Goal: Transaction & Acquisition: Book appointment/travel/reservation

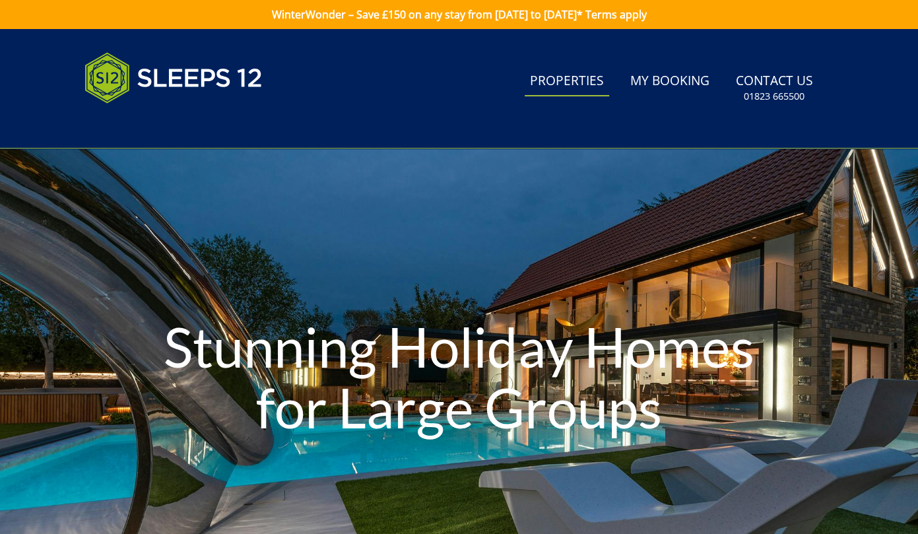
click at [582, 83] on link "Properties" at bounding box center [566, 82] width 84 height 30
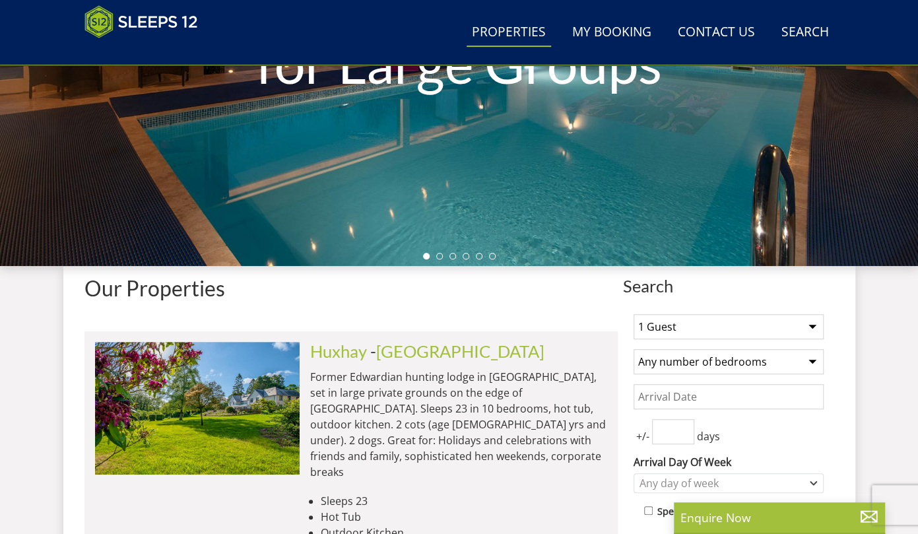
scroll to position [309, 0]
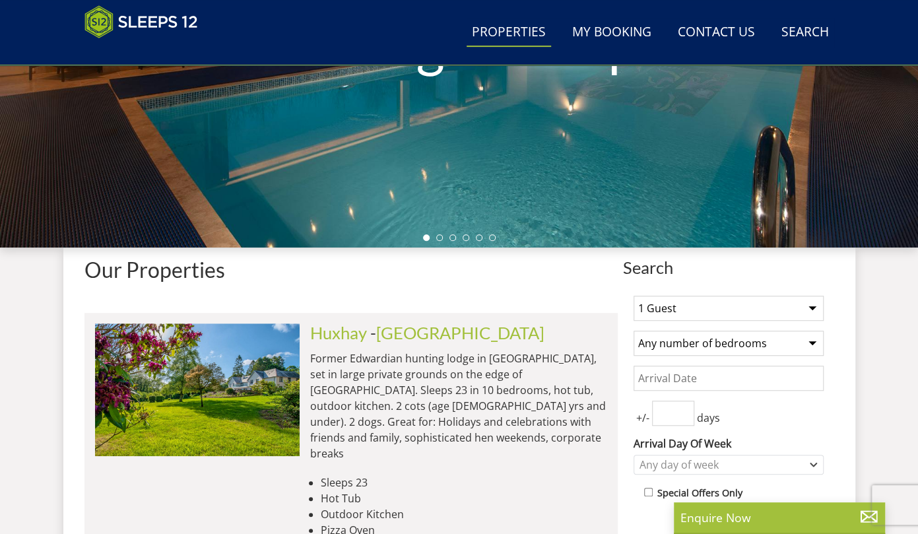
click at [732, 300] on select "1 Guest 2 Guests 3 Guests 4 Guests 5 Guests 6 Guests 7 Guests 8 Guests 9 Guests…" at bounding box center [728, 308] width 190 height 25
select select "22"
click at [633, 296] on select "1 Guest 2 Guests 3 Guests 4 Guests 5 Guests 6 Guests 7 Guests 8 Guests 9 Guests…" at bounding box center [728, 308] width 190 height 25
click at [694, 345] on select "Any number of bedrooms 4 Bedrooms 5 Bedrooms 6 Bedrooms 7 Bedrooms 8 Bedrooms 9…" at bounding box center [728, 342] width 190 height 25
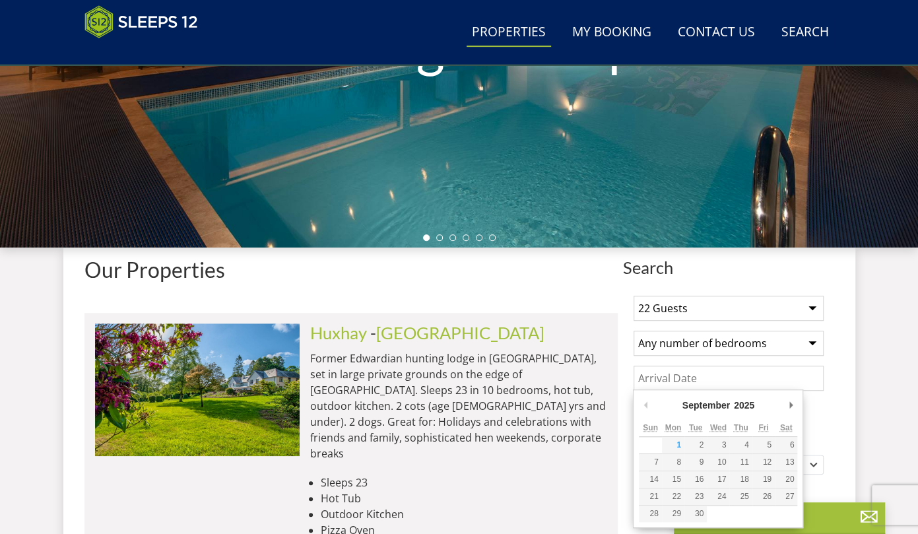
click at [726, 378] on input "Date" at bounding box center [728, 377] width 190 height 25
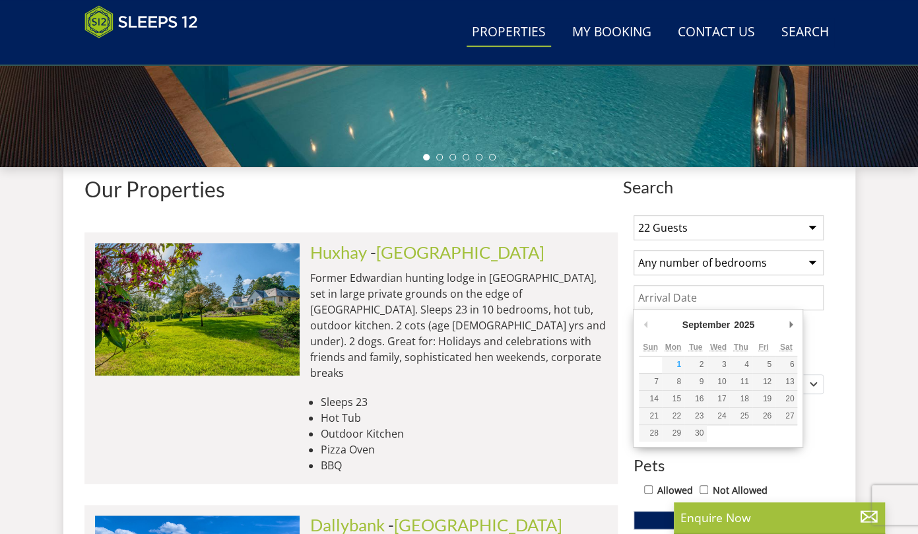
scroll to position [389, 0]
type input "[DATE]"
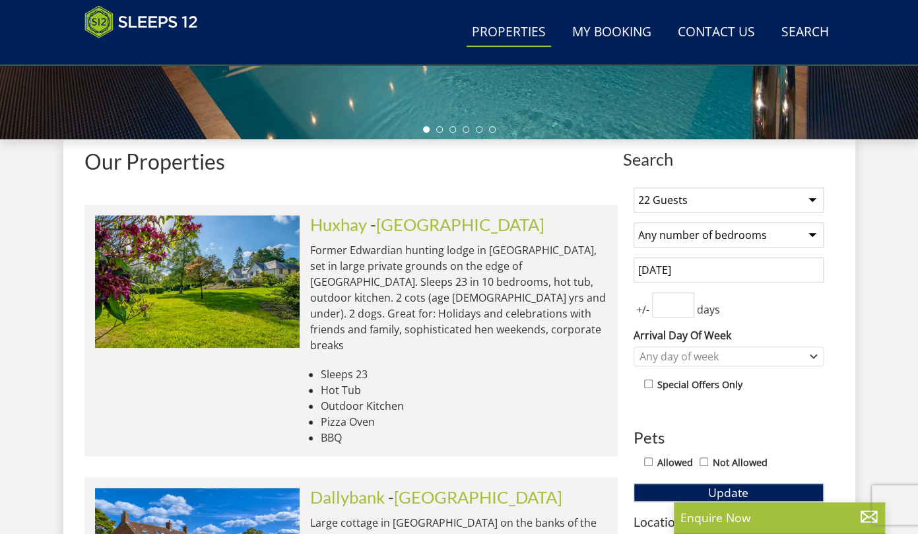
scroll to position [418, 0]
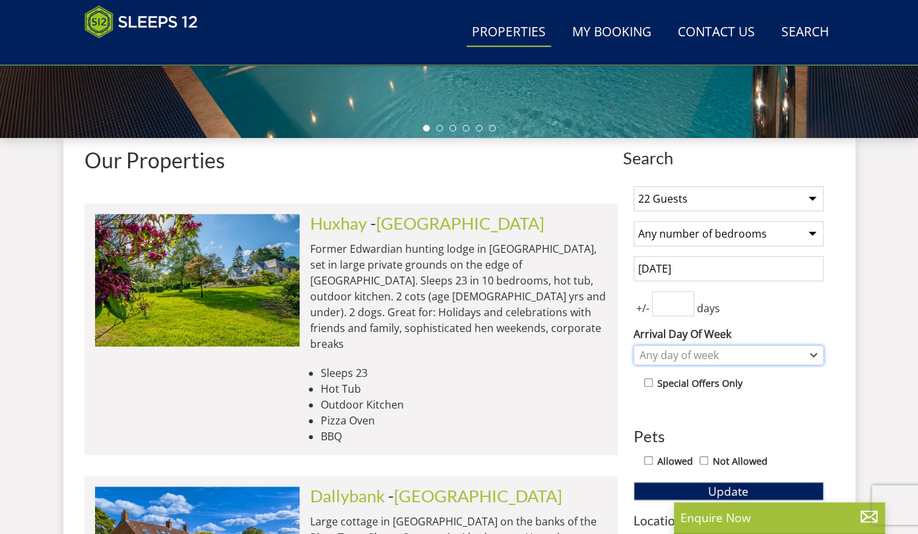
click at [708, 349] on div "Any day of week" at bounding box center [721, 355] width 171 height 15
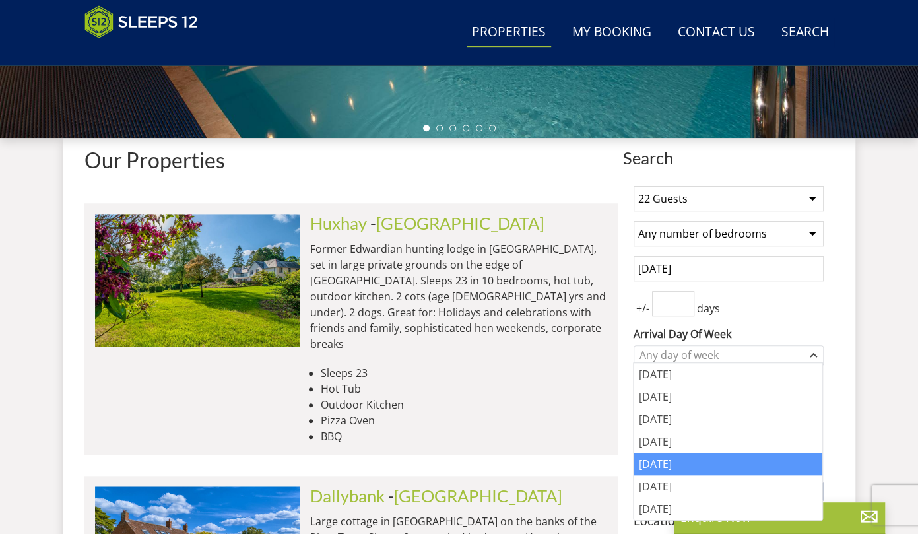
click at [674, 460] on div "[DATE]" at bounding box center [727, 464] width 189 height 22
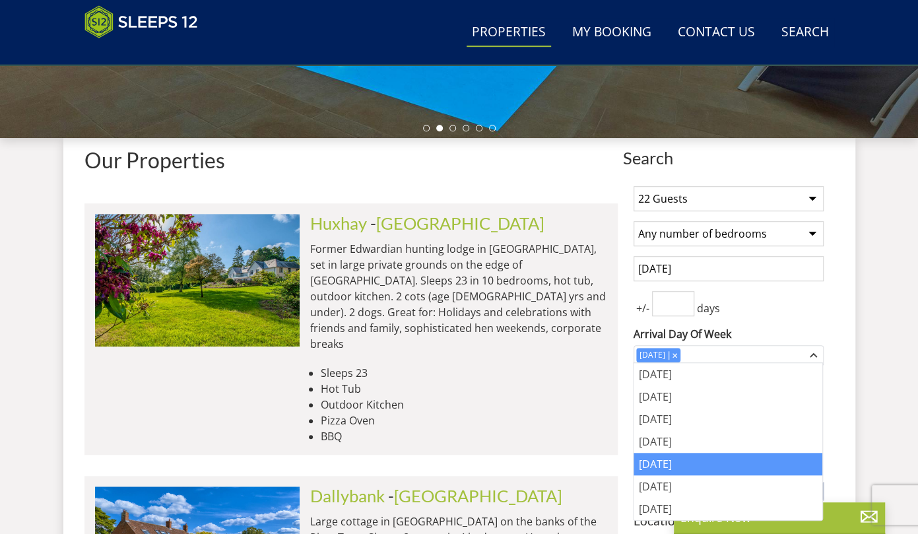
click at [761, 302] on div "+/- days" at bounding box center [728, 303] width 190 height 25
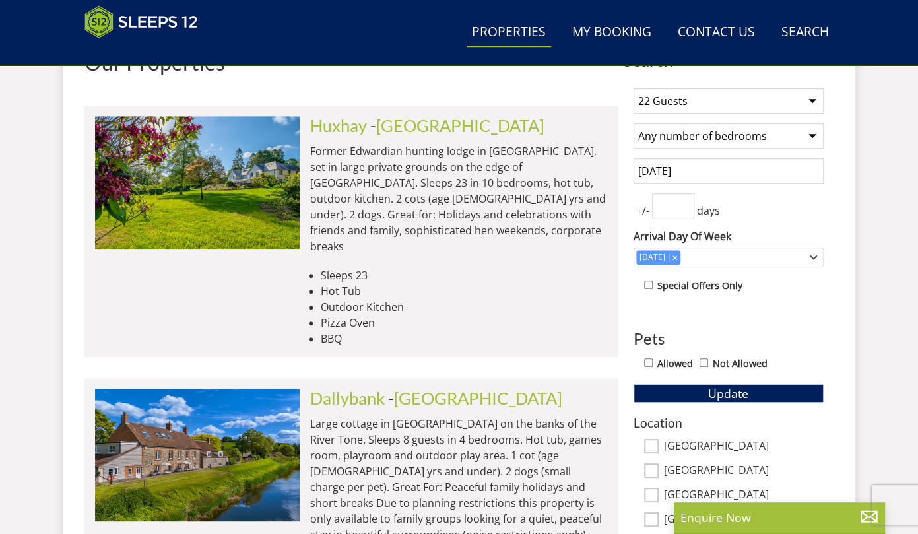
scroll to position [516, 0]
click at [724, 392] on span "Update" at bounding box center [728, 393] width 40 height 16
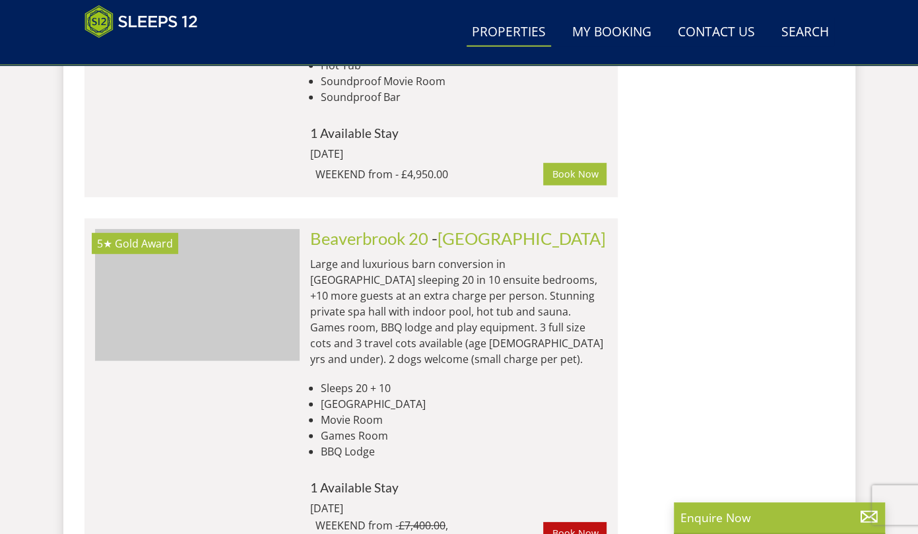
scroll to position [1887, 0]
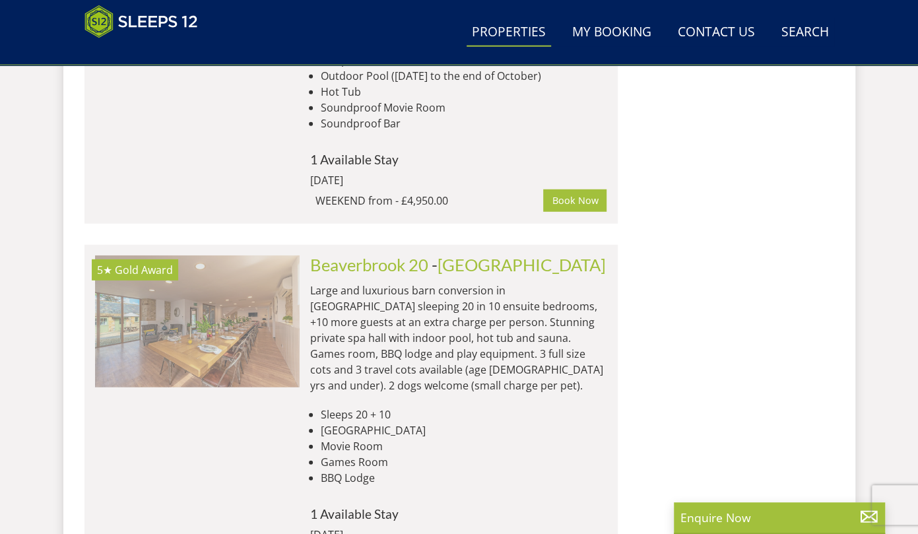
click at [246, 255] on img at bounding box center [197, 321] width 204 height 132
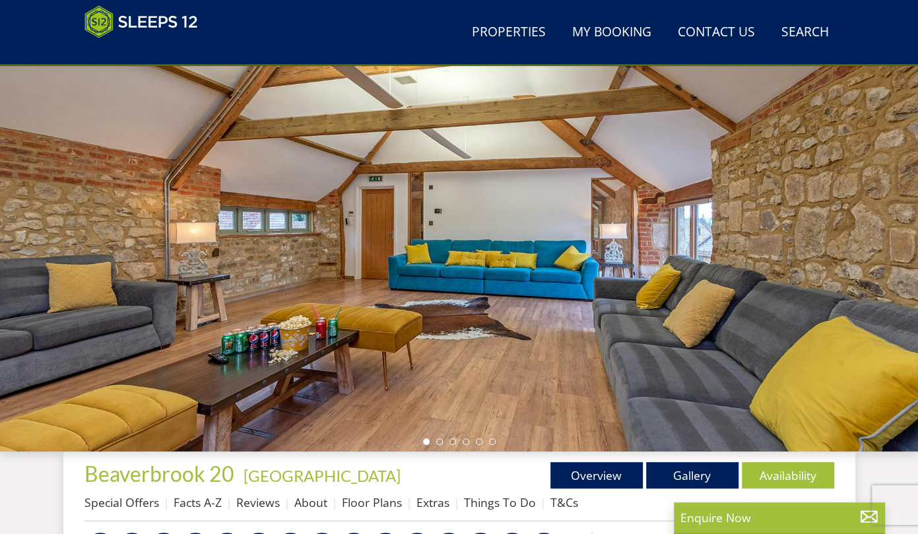
scroll to position [111, 0]
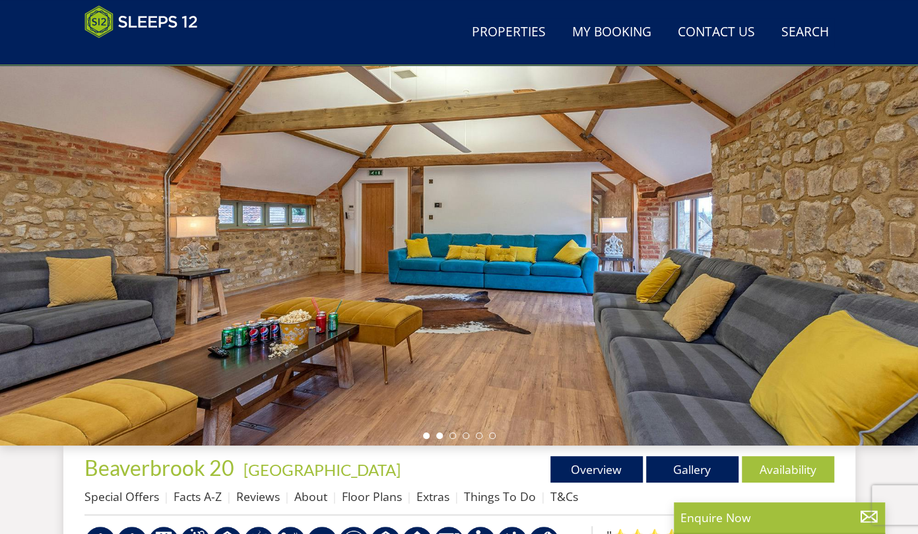
click at [438, 435] on li at bounding box center [439, 435] width 7 height 7
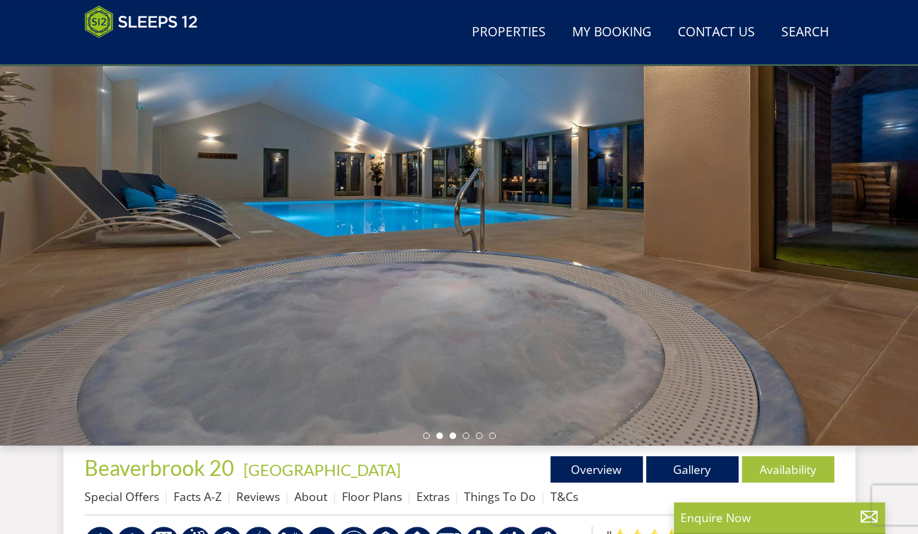
click at [455, 435] on li at bounding box center [452, 435] width 7 height 7
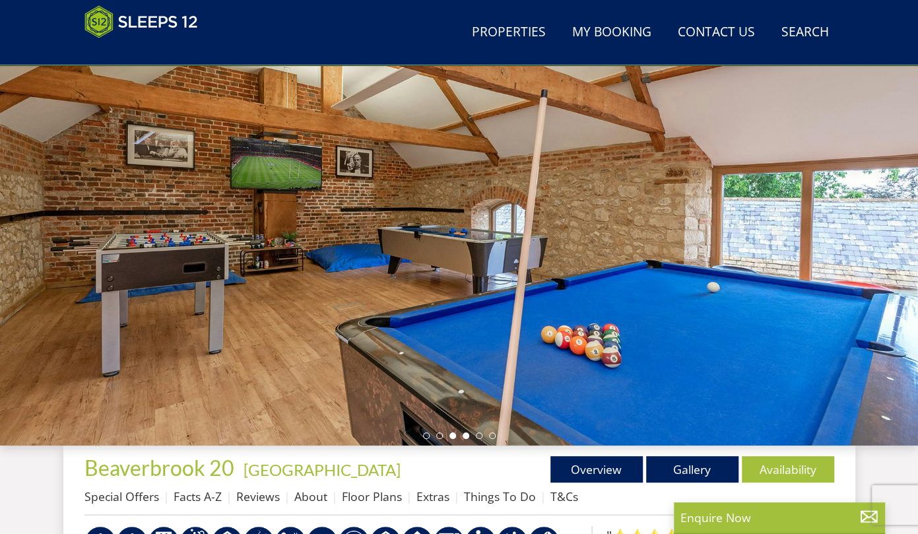
click at [466, 437] on li at bounding box center [465, 435] width 7 height 7
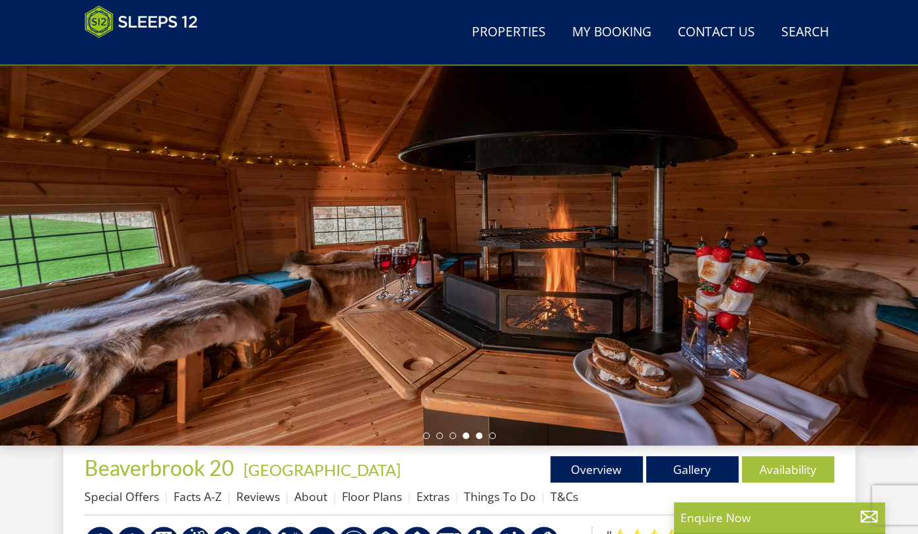
click at [478, 437] on li at bounding box center [479, 435] width 7 height 7
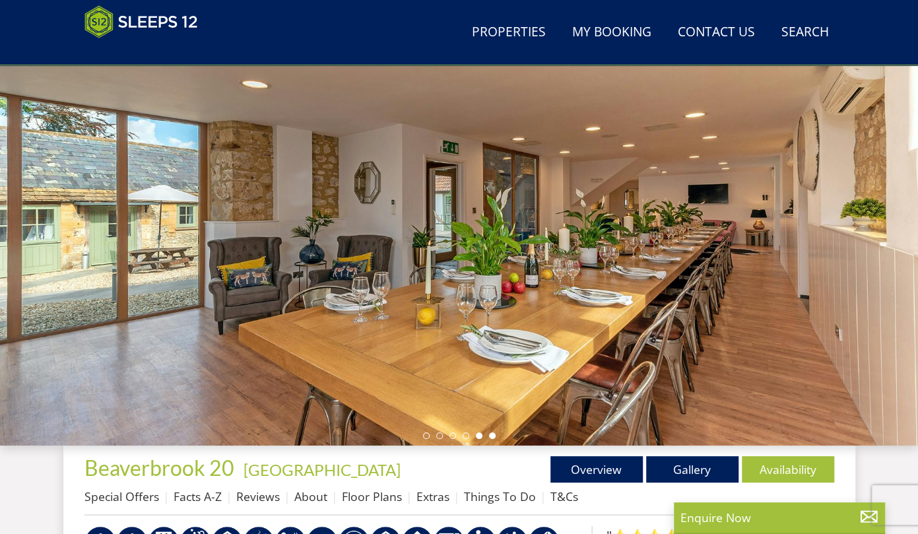
click at [491, 436] on li at bounding box center [492, 435] width 7 height 7
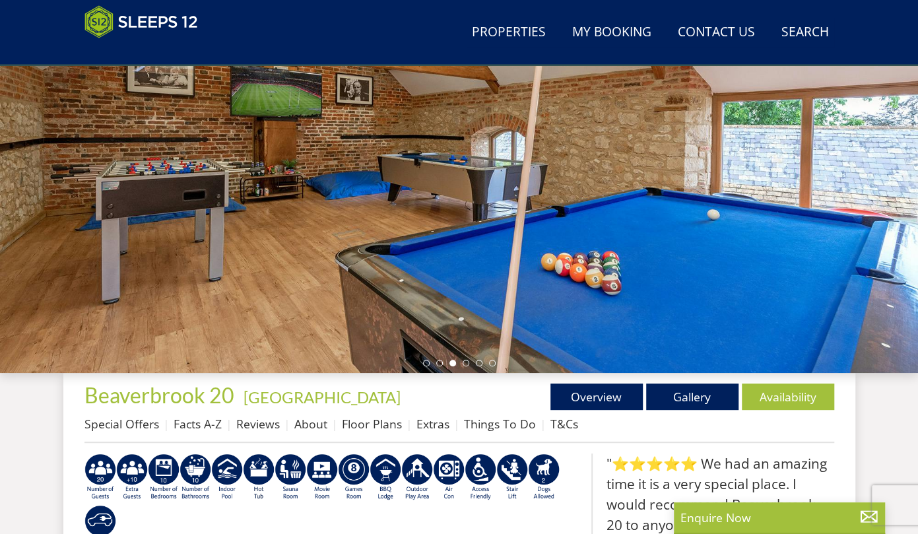
scroll to position [183, 0]
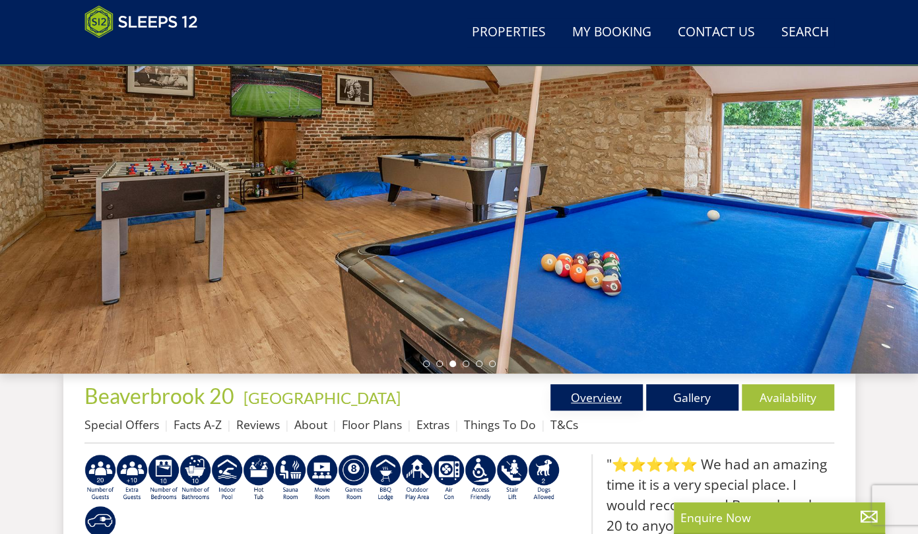
click at [612, 398] on link "Overview" at bounding box center [596, 397] width 92 height 26
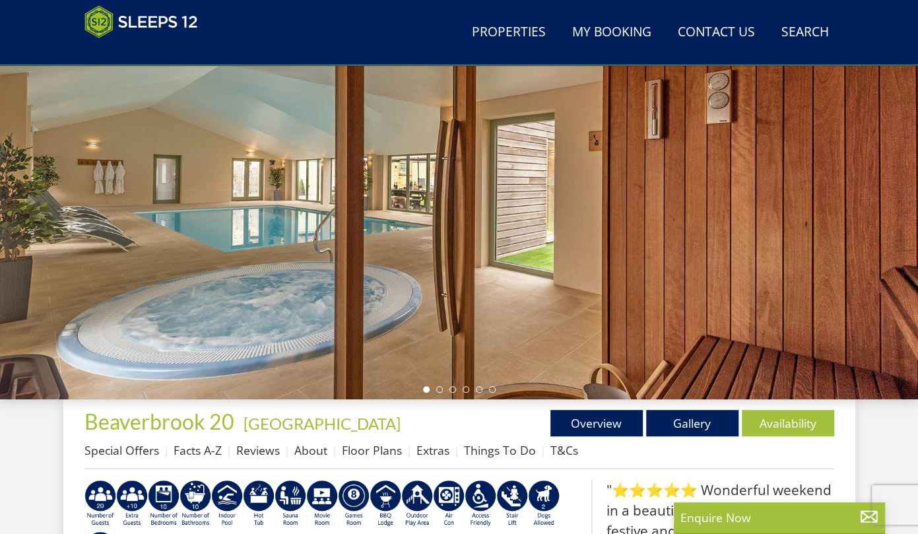
scroll to position [158, 0]
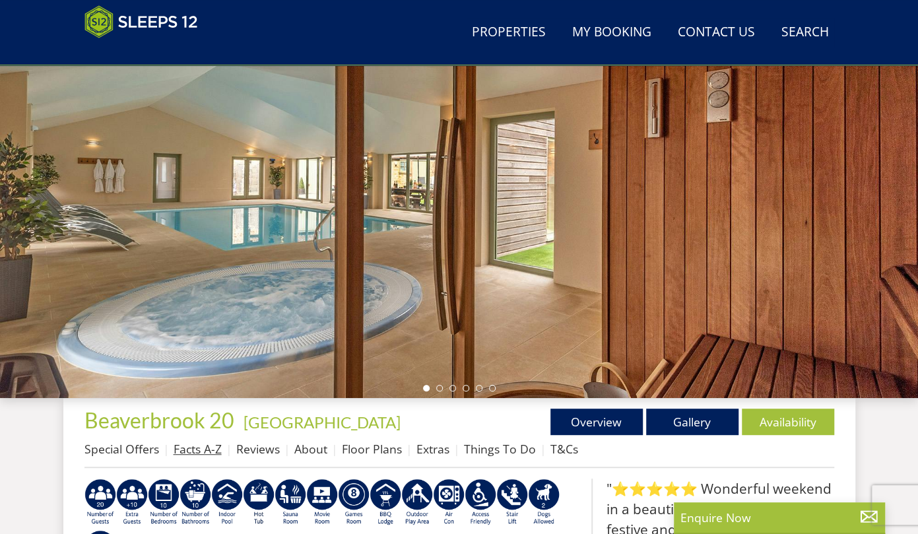
click at [183, 450] on link "Facts A-Z" at bounding box center [197, 449] width 48 height 16
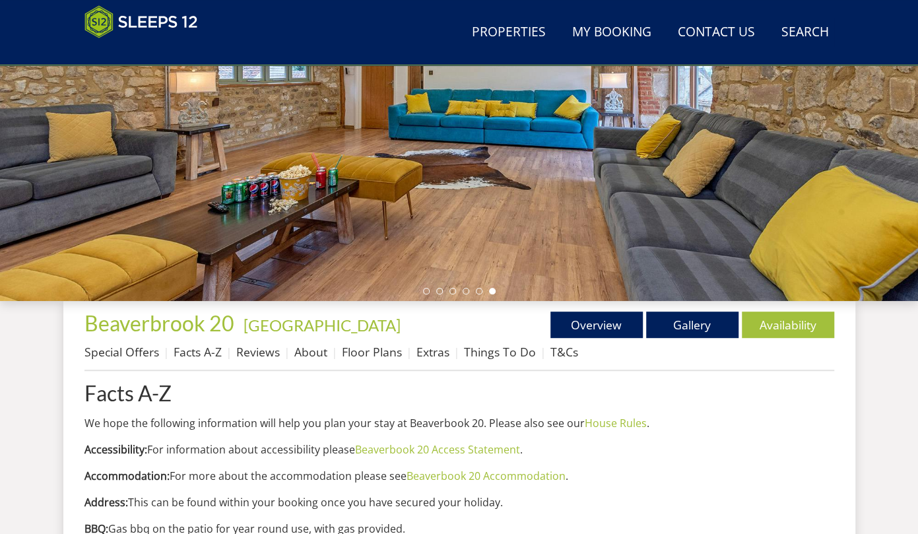
scroll to position [263, 0]
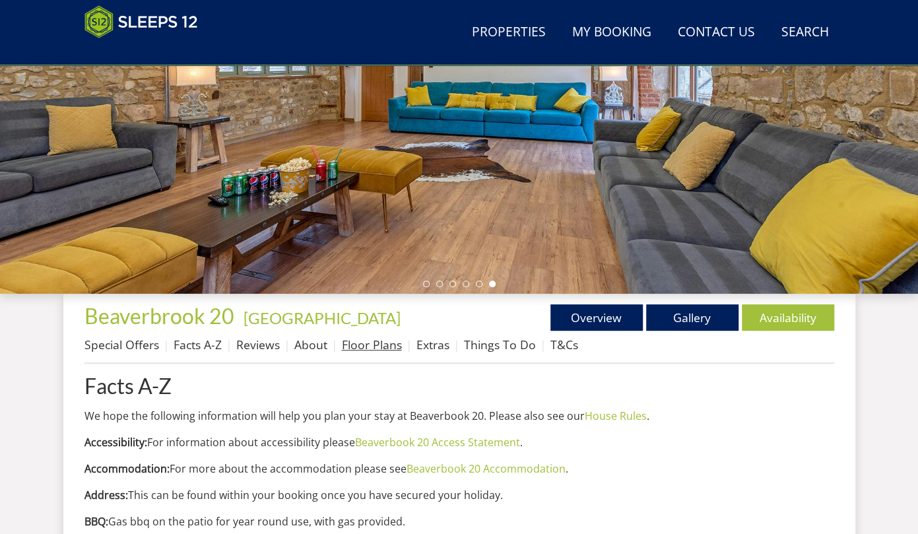
click at [365, 338] on link "Floor Plans" at bounding box center [372, 344] width 60 height 16
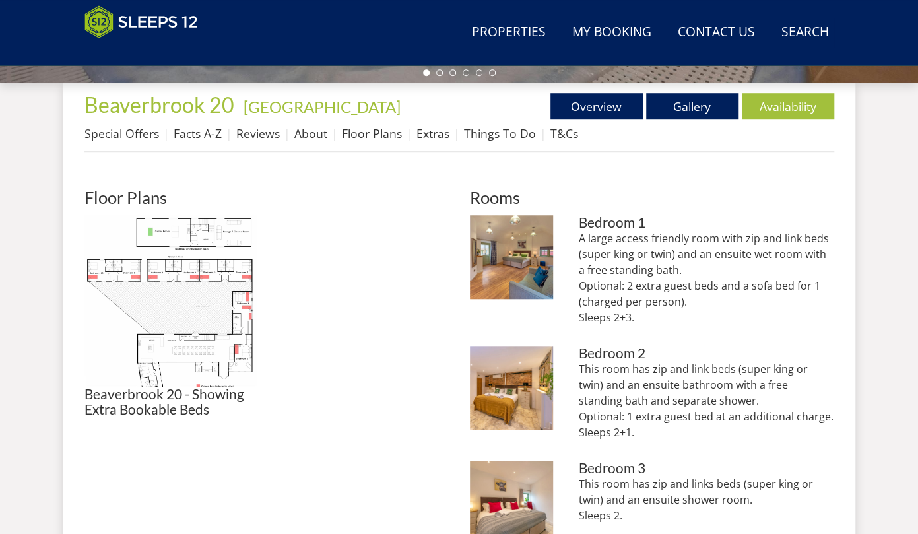
scroll to position [474, 0]
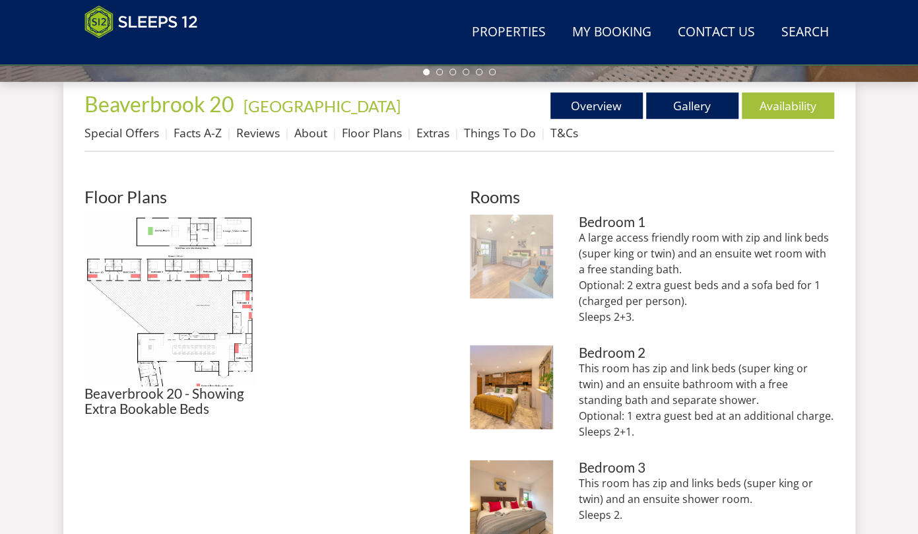
click at [536, 251] on img at bounding box center [512, 256] width 84 height 84
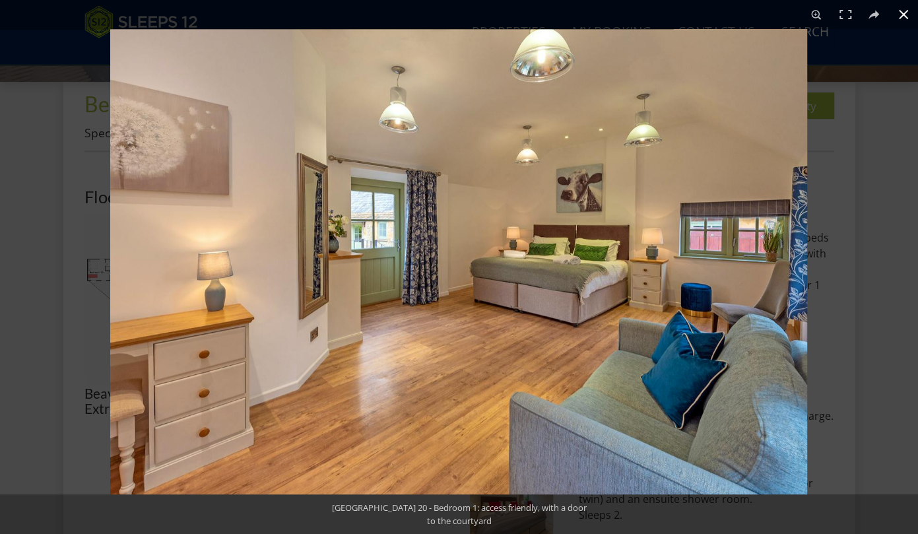
click at [842, 253] on div at bounding box center [569, 296] width 918 height 534
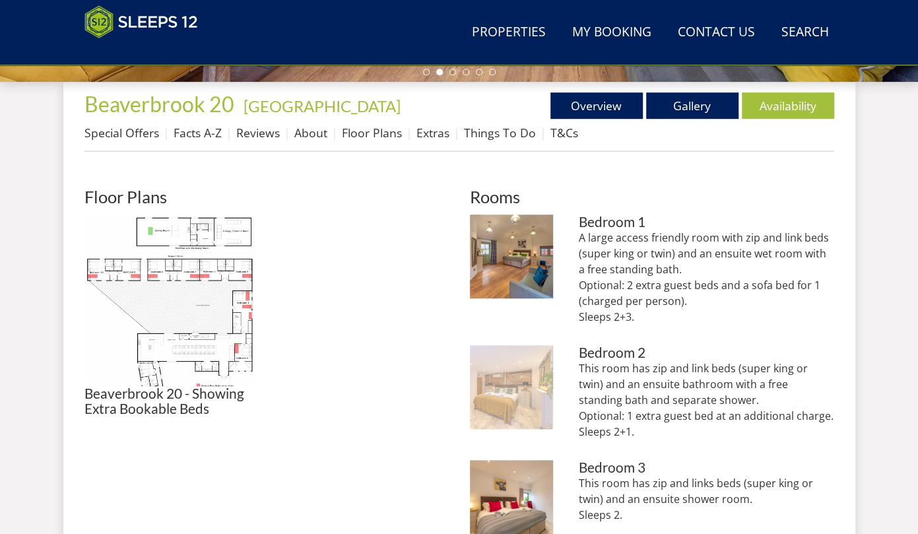
click at [521, 410] on img at bounding box center [512, 387] width 84 height 84
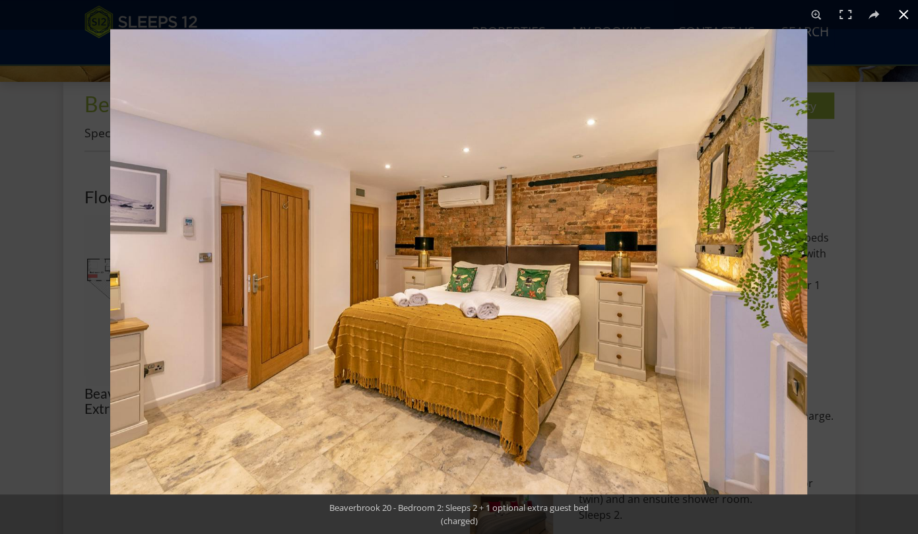
click at [858, 338] on div at bounding box center [569, 296] width 918 height 534
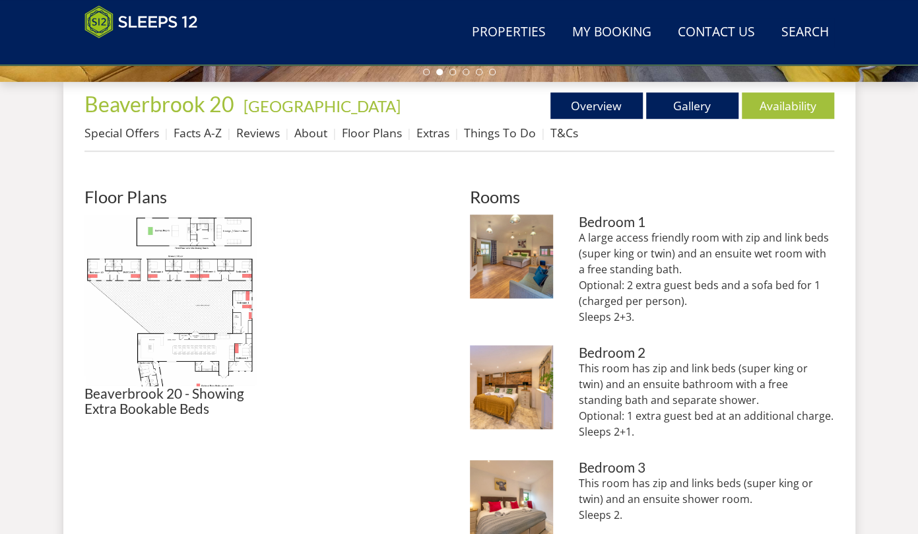
scroll to position [673, 0]
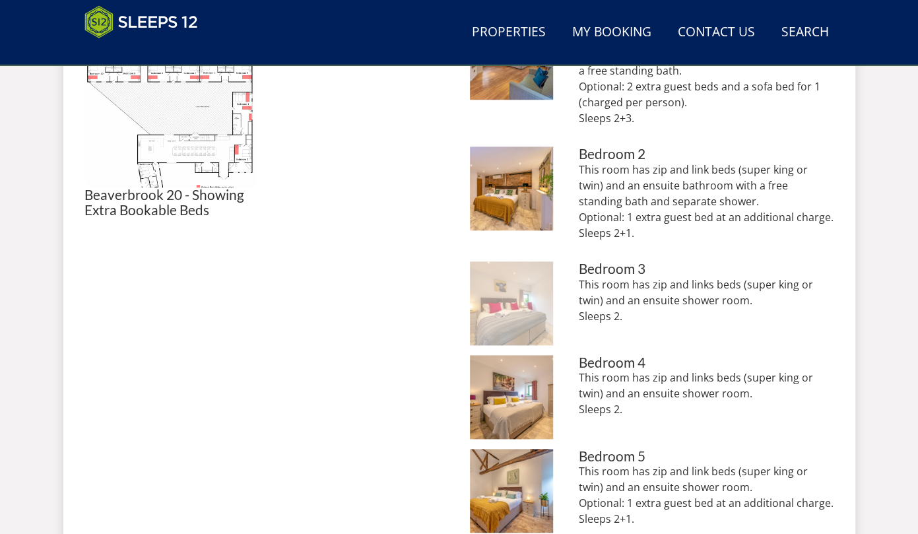
click at [522, 321] on img at bounding box center [512, 303] width 84 height 84
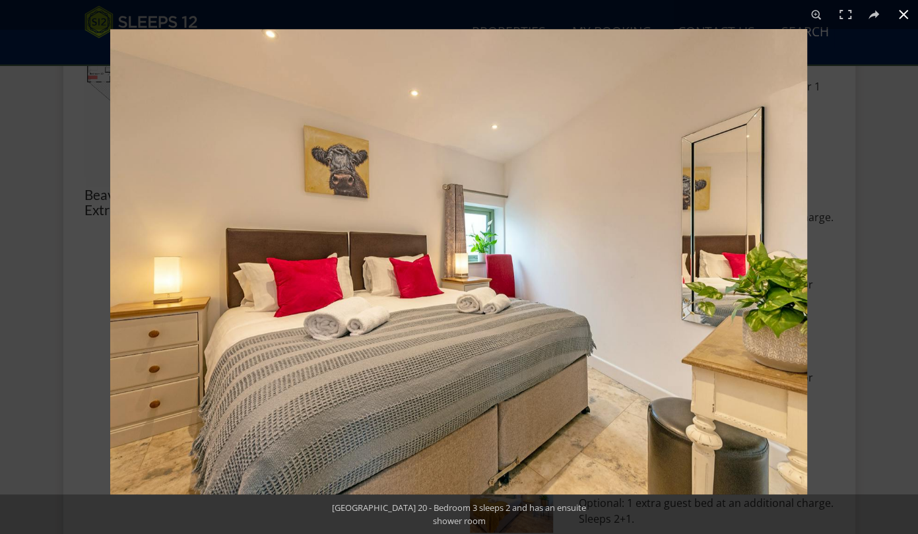
click at [854, 336] on div at bounding box center [569, 296] width 918 height 534
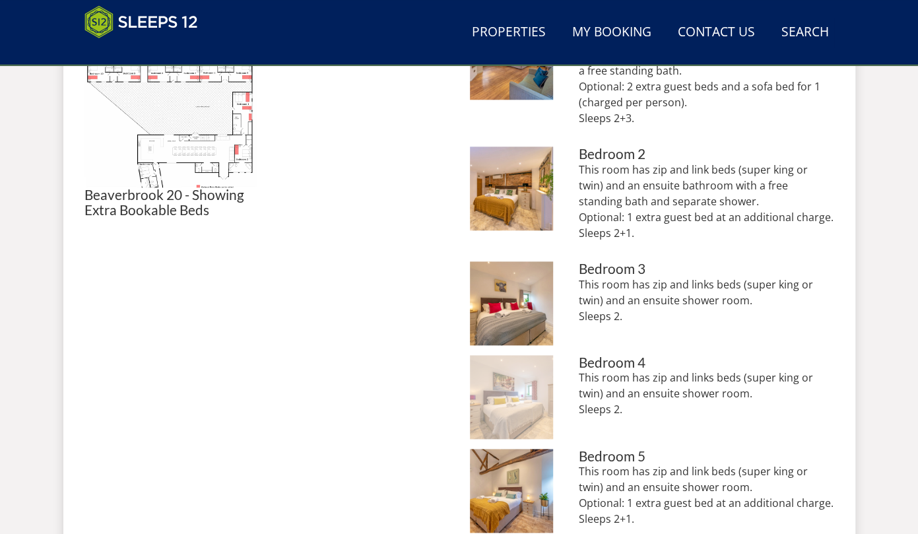
click at [530, 393] on img at bounding box center [512, 397] width 84 height 84
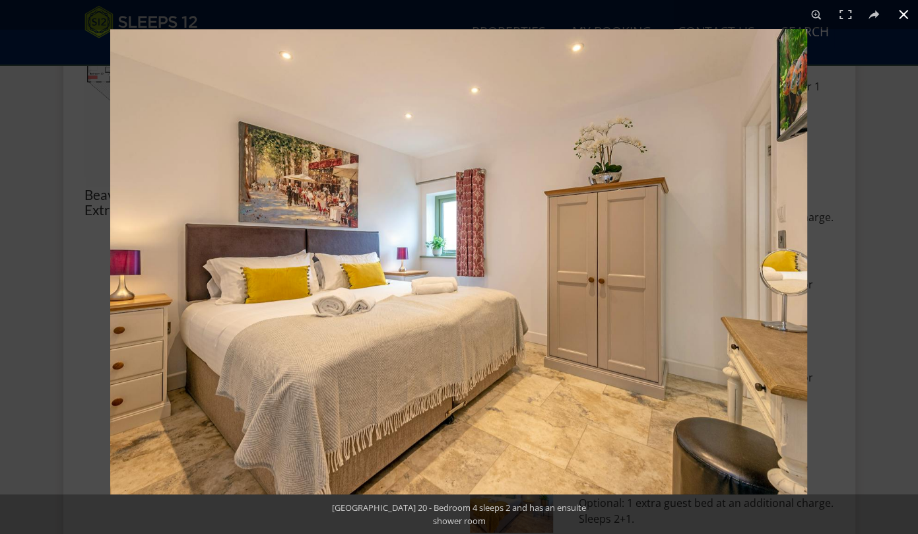
click at [831, 410] on div at bounding box center [569, 296] width 918 height 534
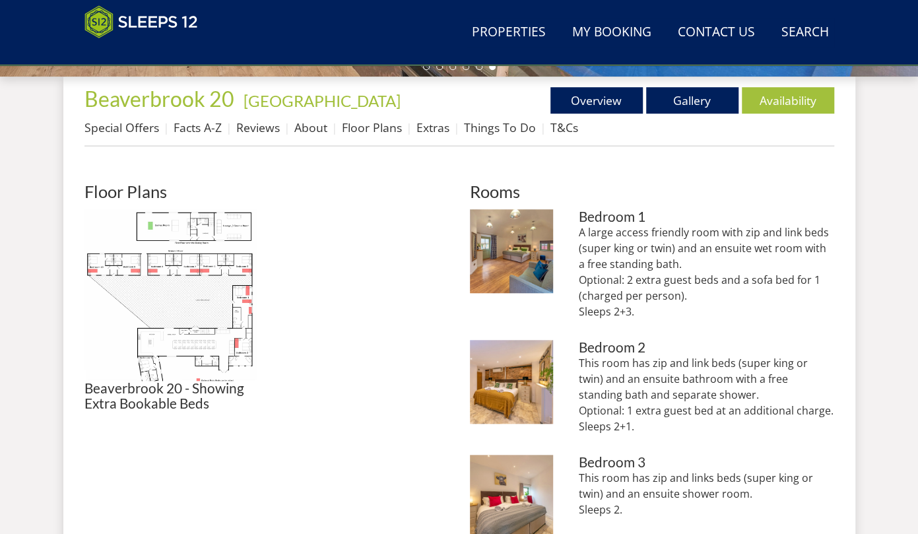
scroll to position [466, 0]
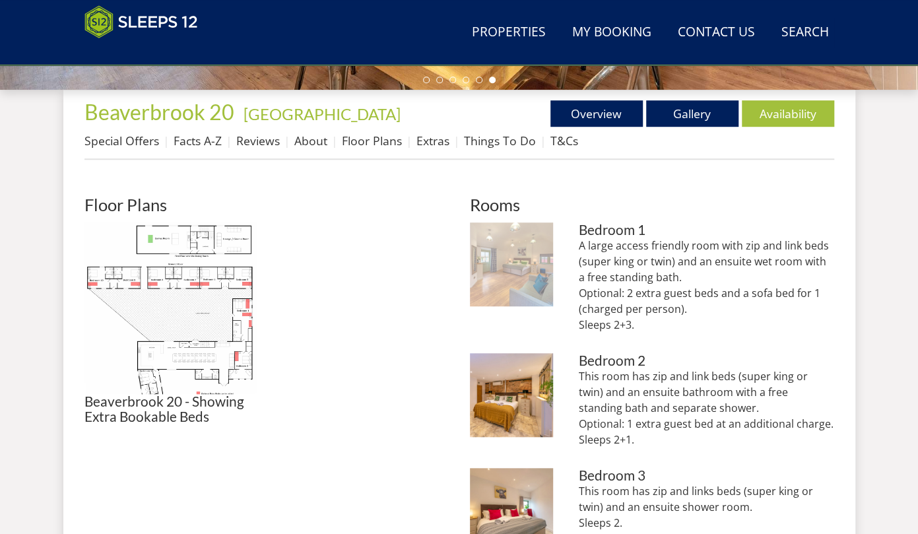
click at [513, 265] on img at bounding box center [512, 264] width 84 height 84
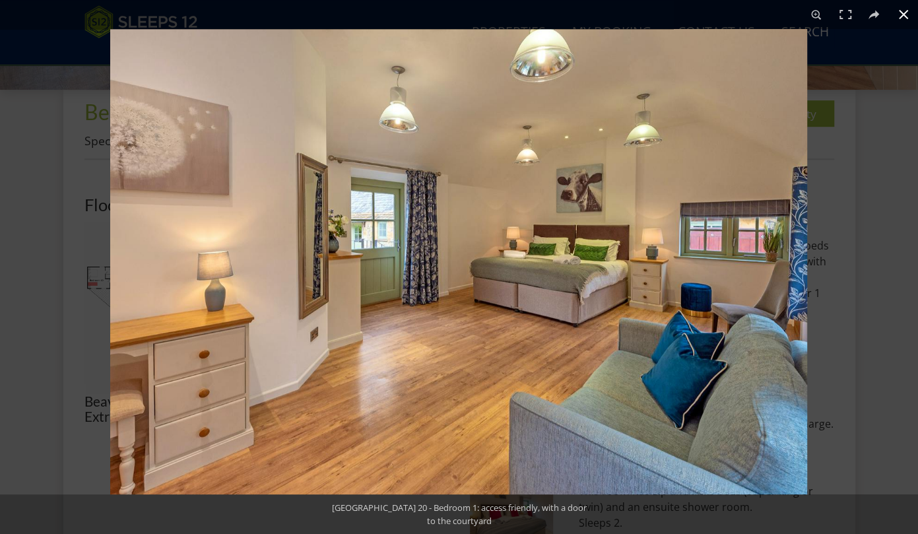
click at [887, 329] on div at bounding box center [569, 296] width 918 height 534
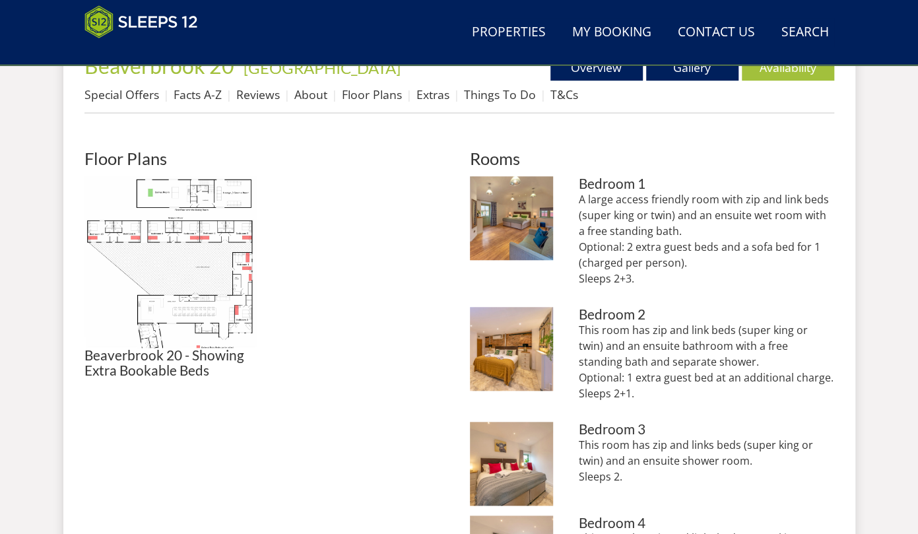
scroll to position [514, 0]
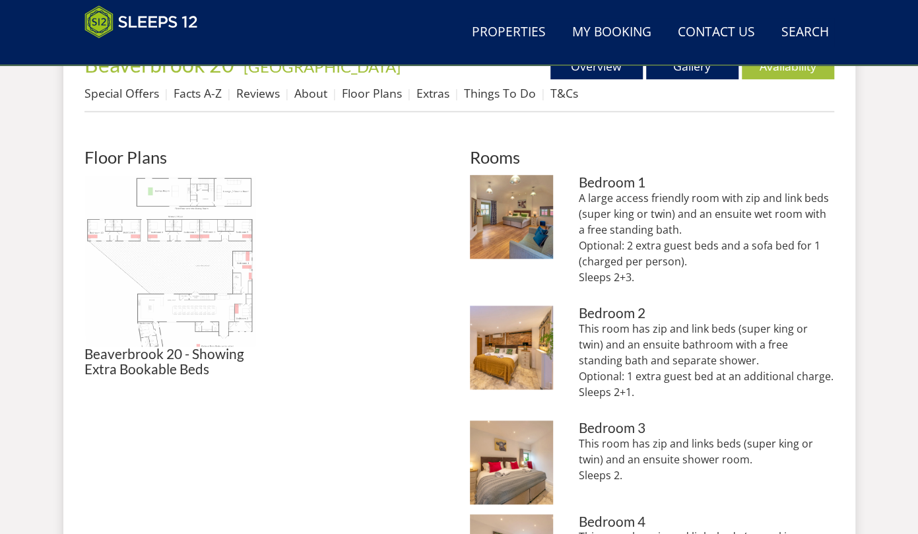
click at [221, 237] on img at bounding box center [170, 261] width 172 height 172
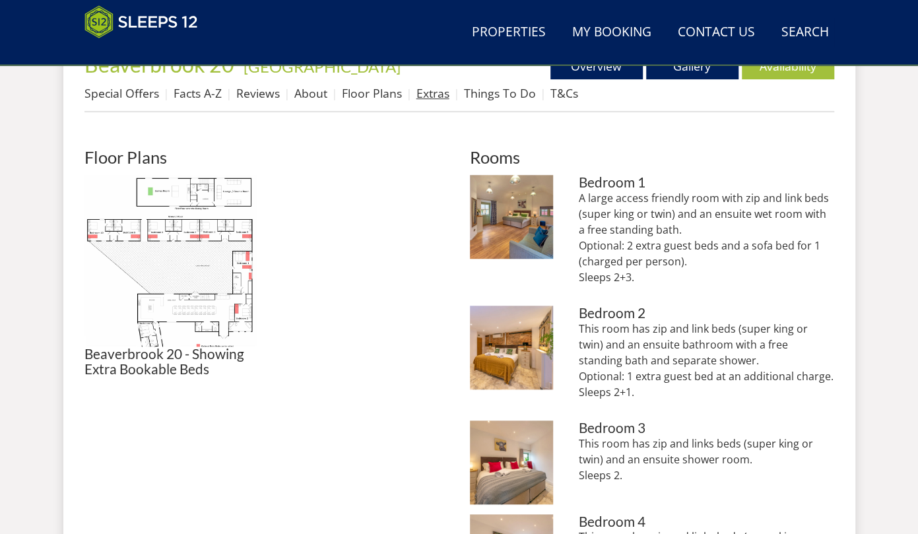
click at [432, 86] on link "Extras" at bounding box center [432, 93] width 33 height 16
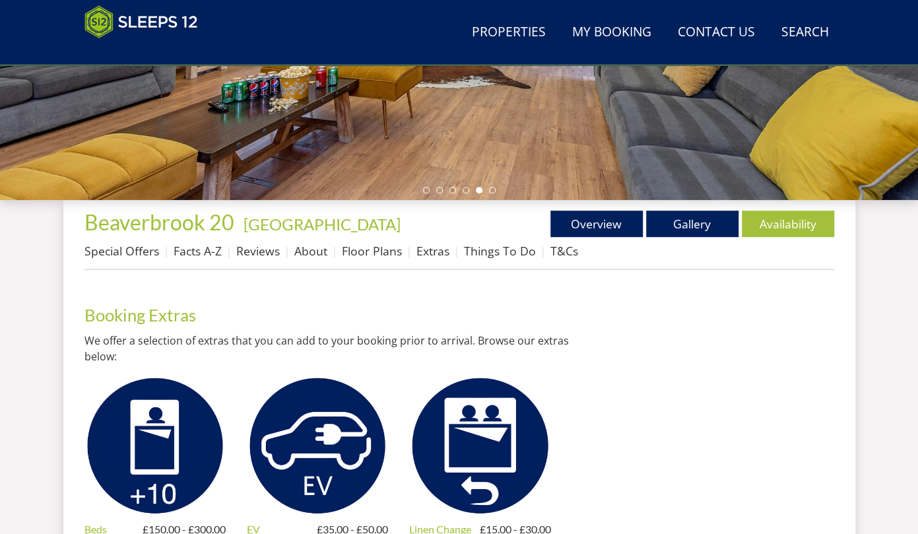
scroll to position [356, 0]
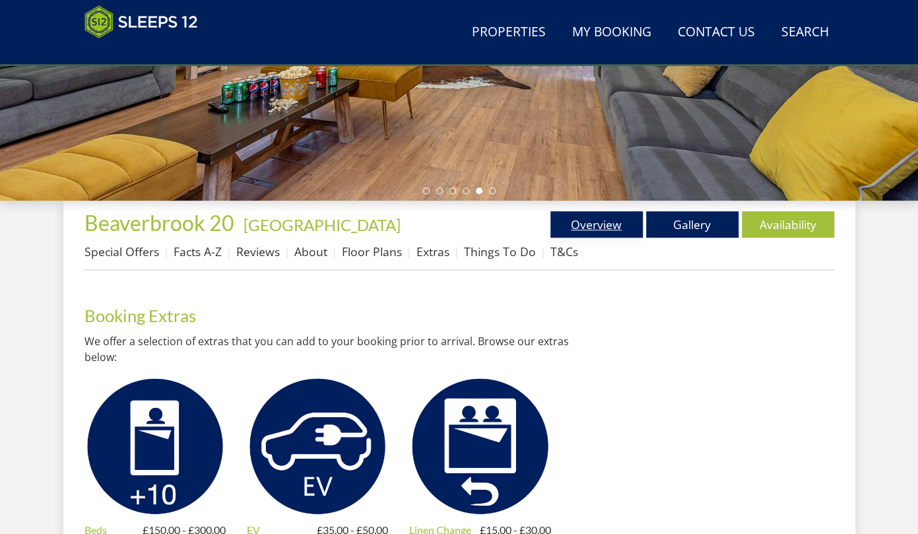
click at [591, 216] on link "Overview" at bounding box center [596, 224] width 92 height 26
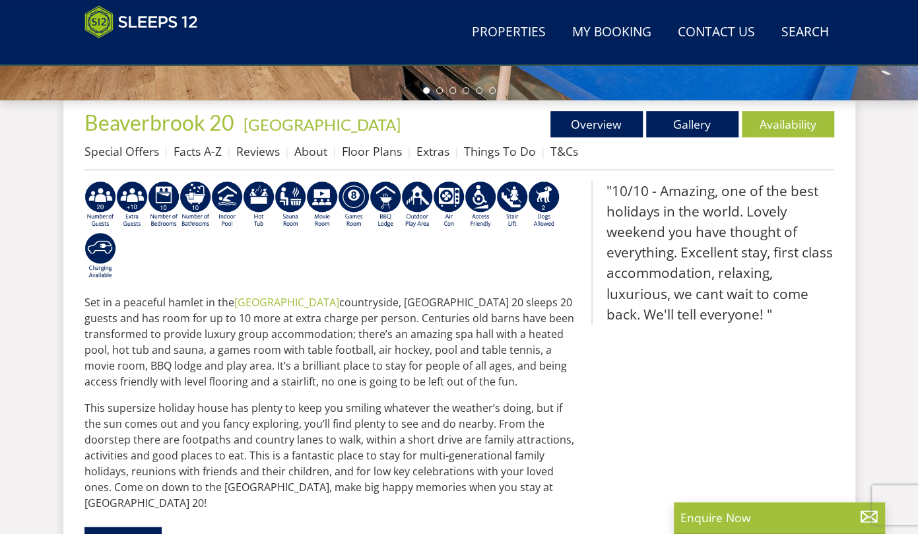
scroll to position [456, 0]
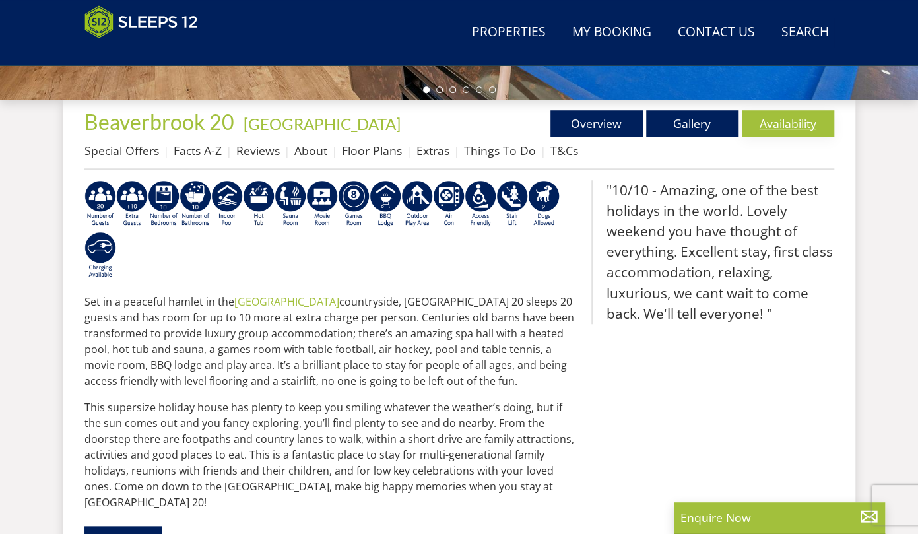
click at [774, 114] on link "Availability" at bounding box center [787, 123] width 92 height 26
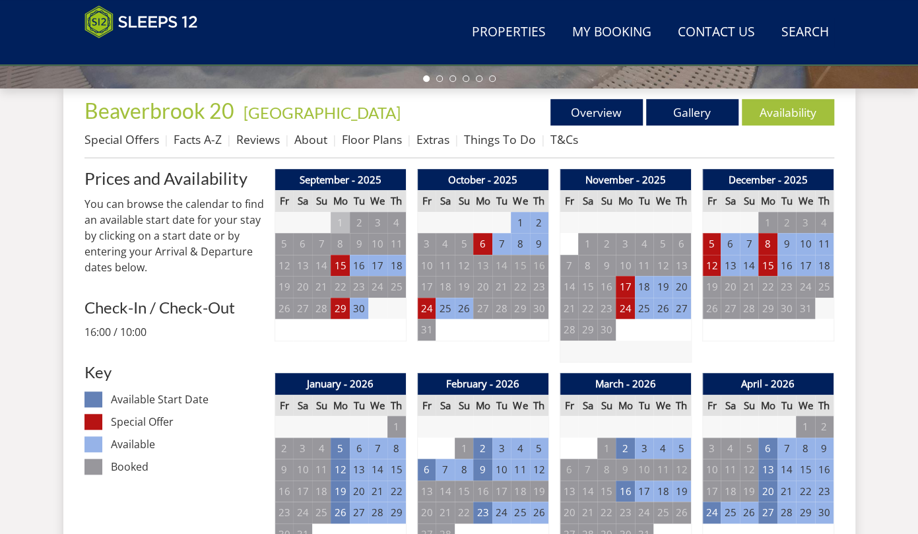
scroll to position [468, 0]
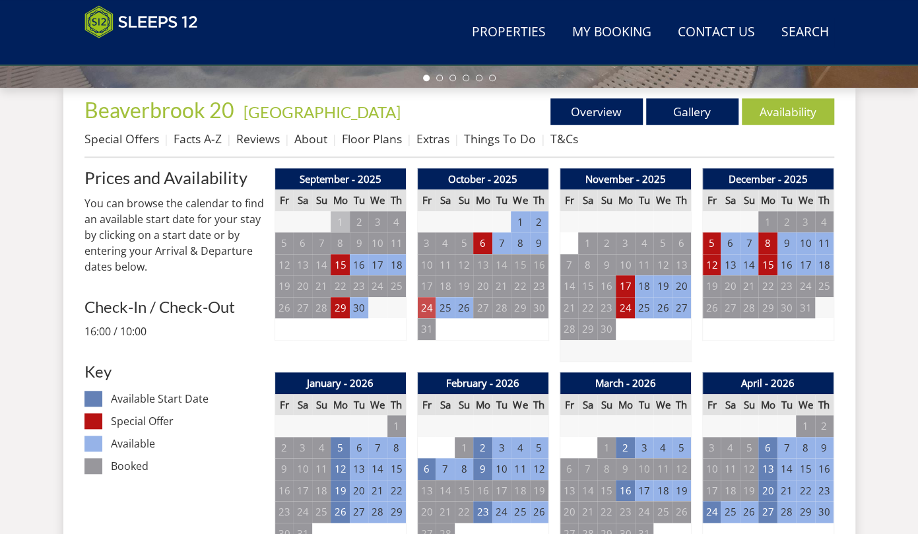
click at [428, 309] on td "24" at bounding box center [426, 308] width 18 height 22
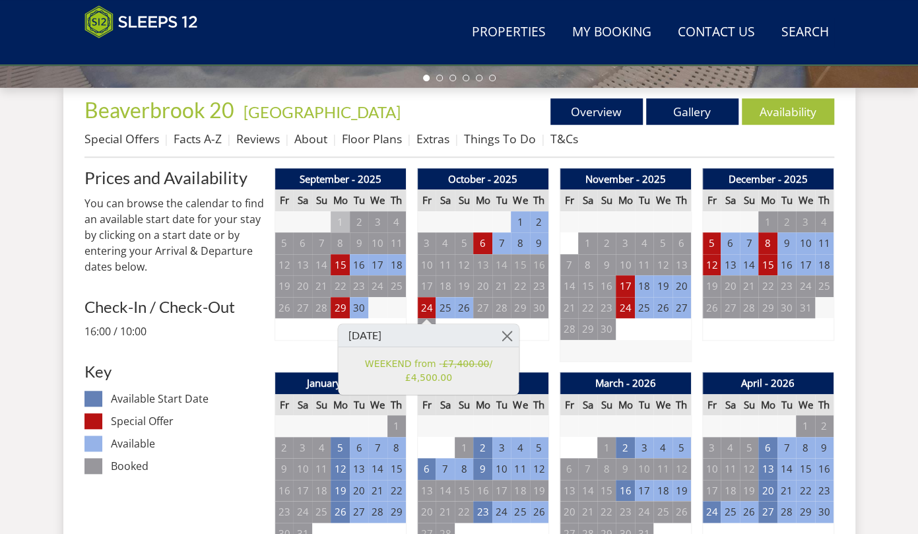
click at [464, 305] on td "26" at bounding box center [464, 308] width 18 height 22
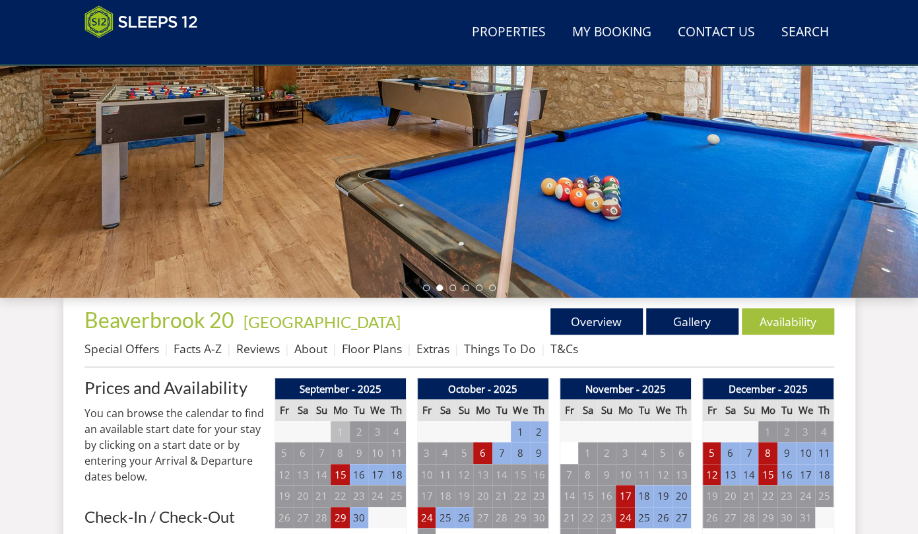
scroll to position [259, 0]
drag, startPoint x: 123, startPoint y: 317, endPoint x: 231, endPoint y: 332, distance: 109.2
copy span "Beaverbrook 20"
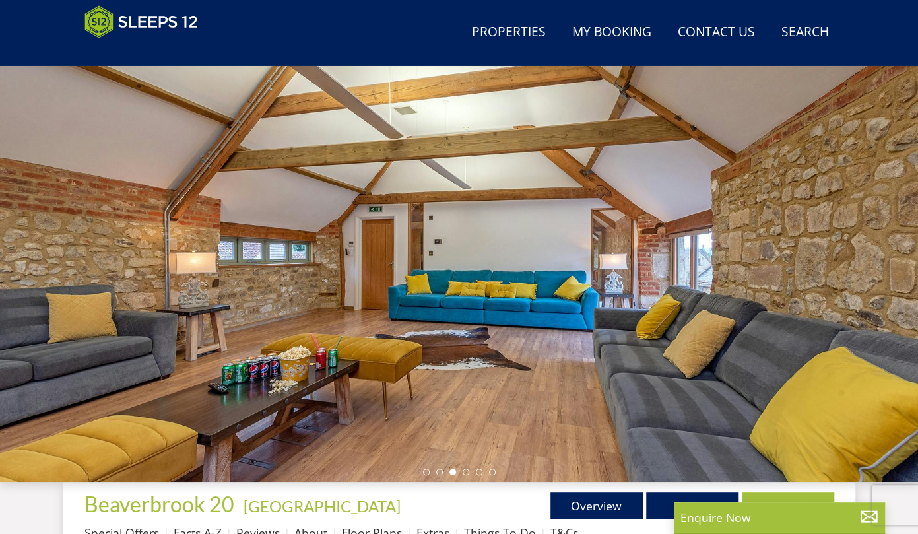
scroll to position [139, 0]
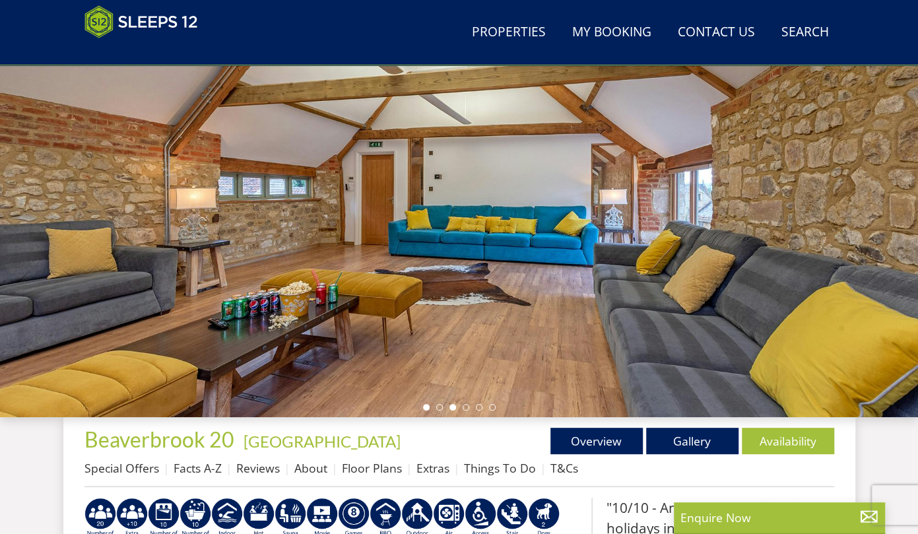
click at [425, 407] on li at bounding box center [426, 407] width 7 height 7
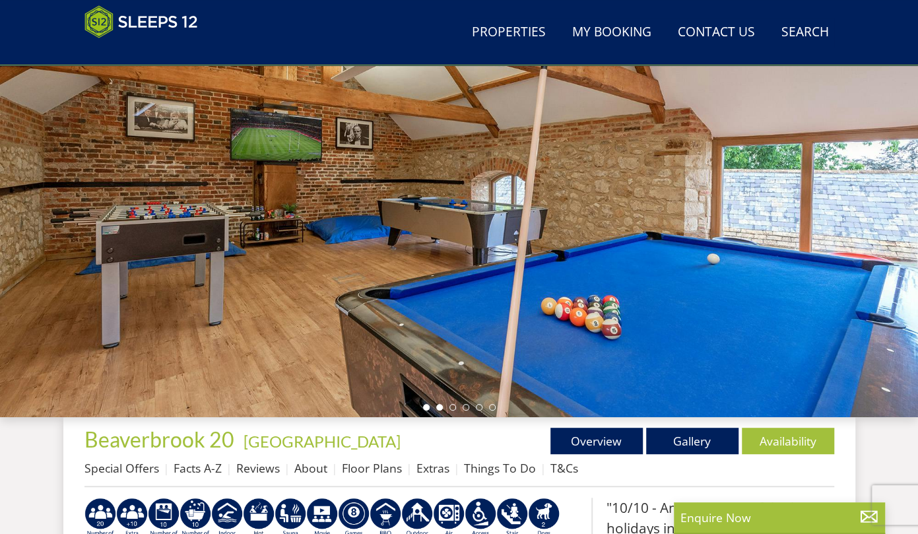
click at [436, 407] on li at bounding box center [439, 407] width 7 height 7
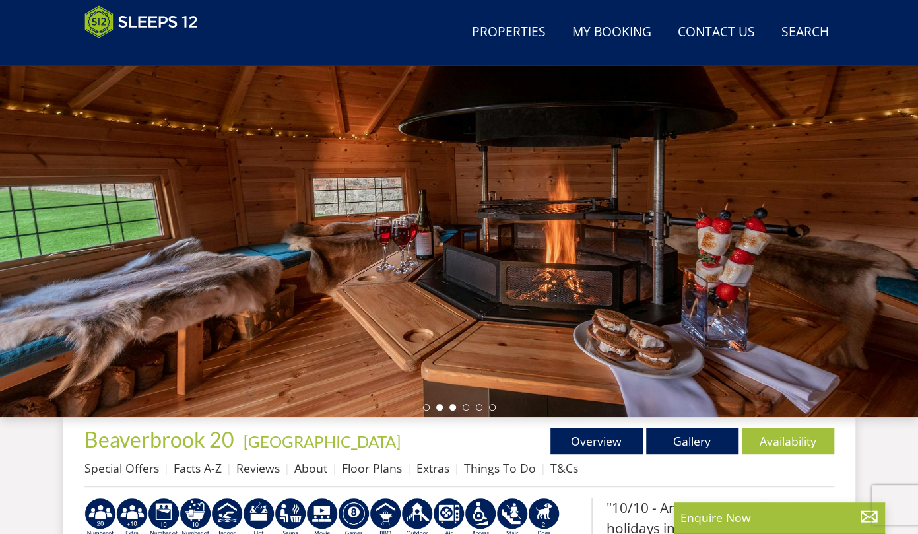
click at [452, 408] on li at bounding box center [452, 407] width 7 height 7
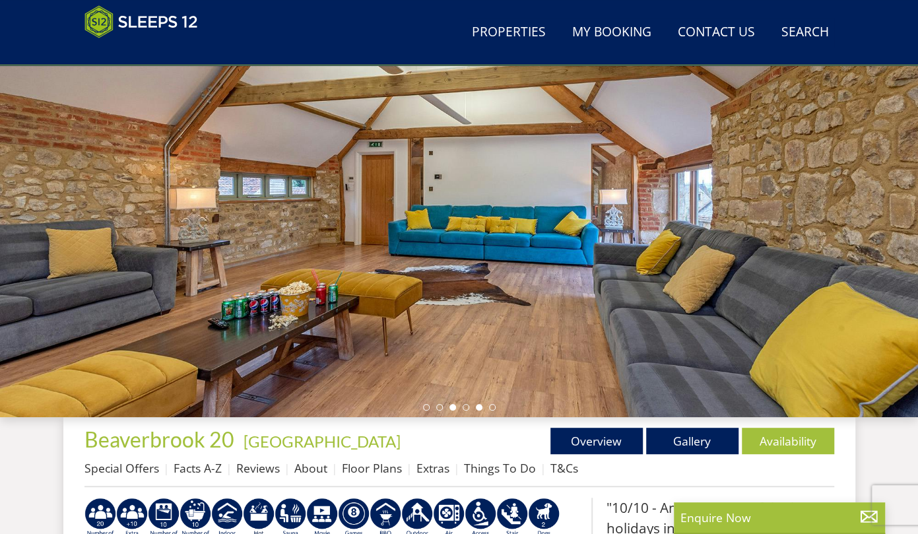
click at [476, 406] on li at bounding box center [479, 407] width 7 height 7
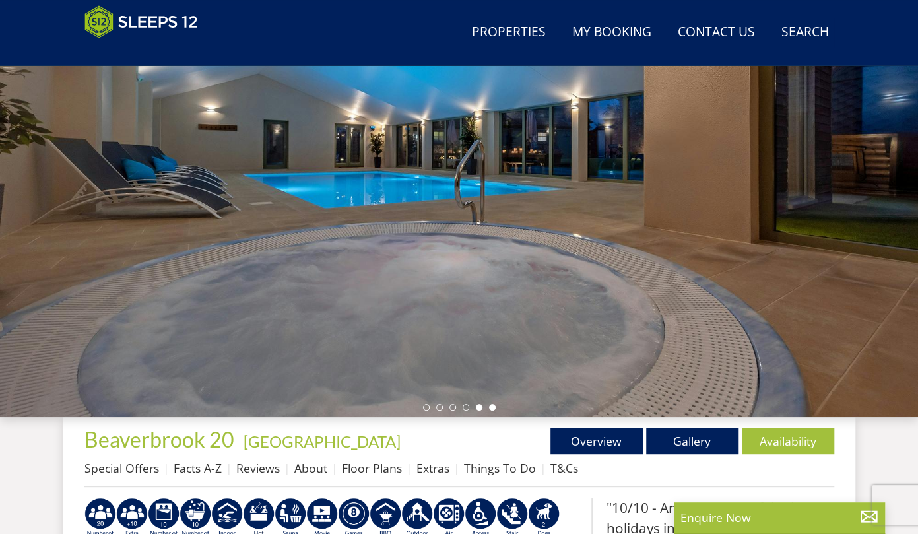
click at [491, 406] on li at bounding box center [492, 407] width 7 height 7
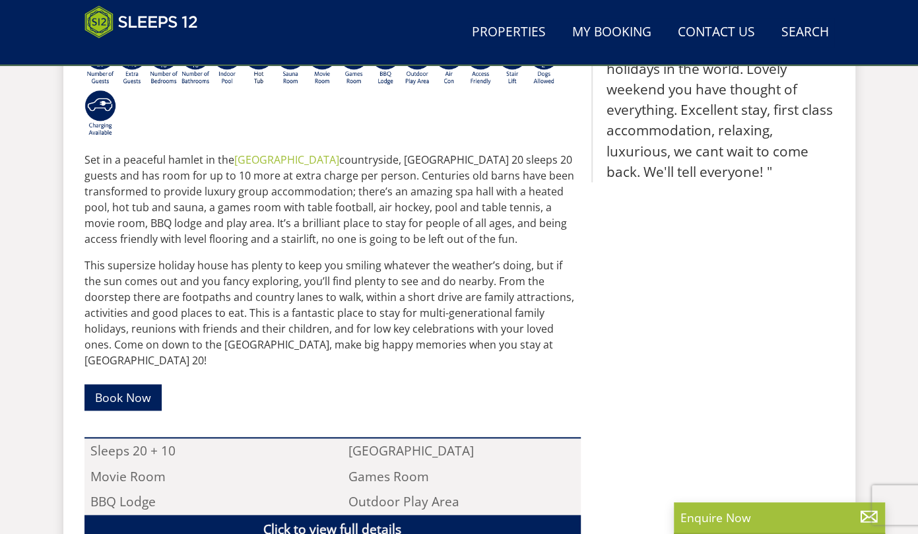
scroll to position [598, 0]
click at [297, 408] on div "Set in a peaceful hamlet in the [GEOGRAPHIC_DATA] countryside, [GEOGRAPHIC_DATA…" at bounding box center [332, 393] width 496 height 708
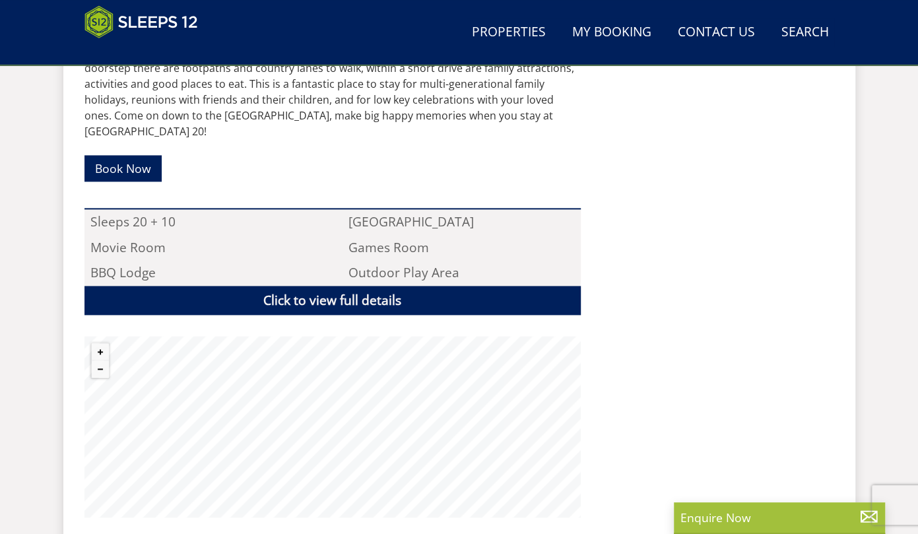
scroll to position [823, 0]
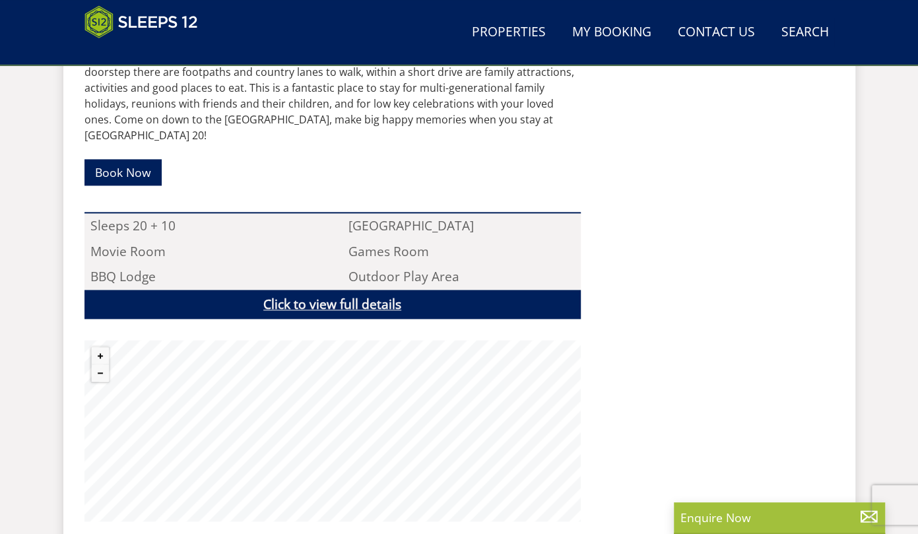
click at [377, 293] on link "Click to view full details" at bounding box center [332, 305] width 496 height 30
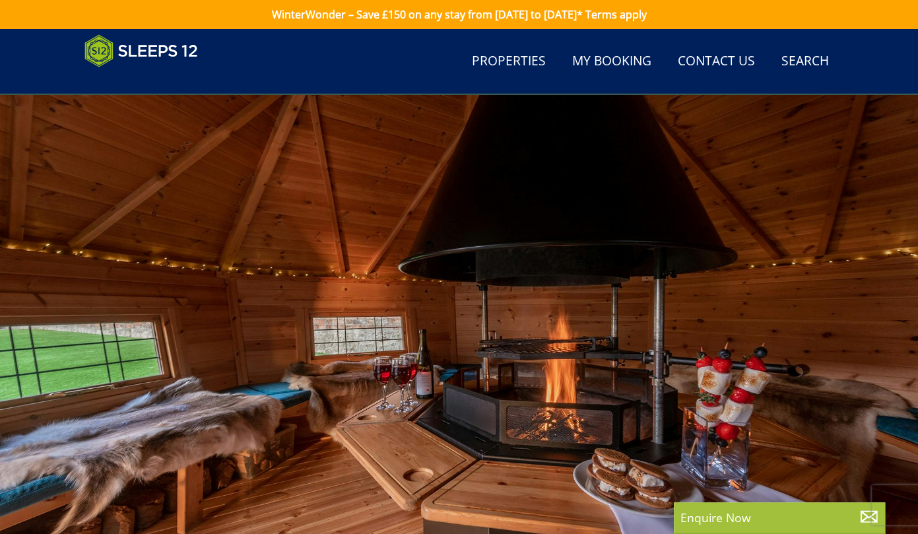
scroll to position [206, 0]
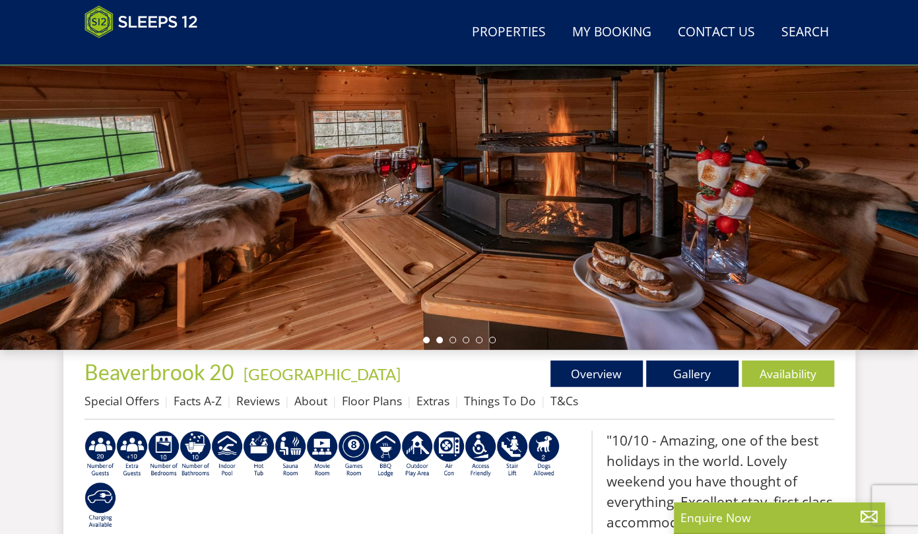
click at [425, 337] on li at bounding box center [426, 339] width 7 height 7
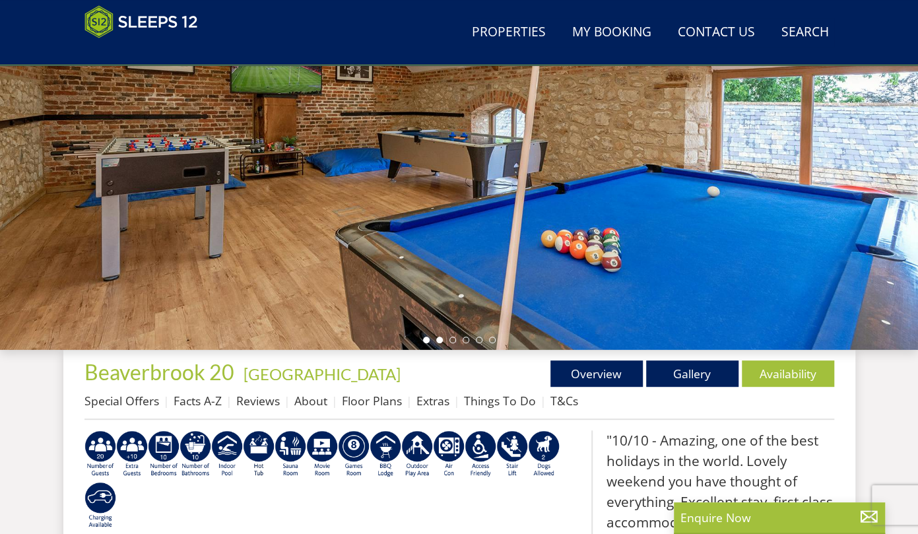
click at [439, 337] on li at bounding box center [439, 339] width 7 height 7
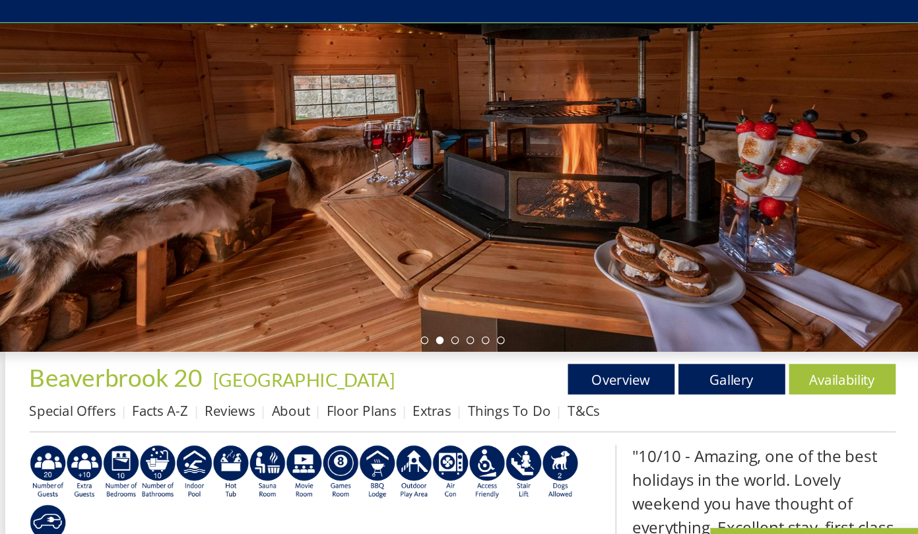
click at [447, 337] on ul at bounding box center [459, 339] width 73 height 7
click at [458, 338] on ul at bounding box center [459, 339] width 73 height 7
click at [470, 339] on ul at bounding box center [459, 339] width 73 height 7
click at [489, 338] on li at bounding box center [492, 339] width 7 height 7
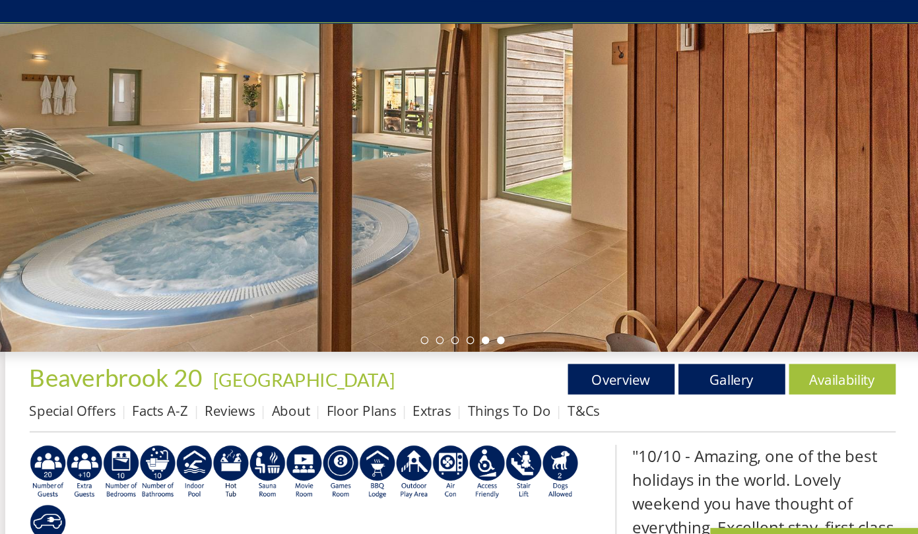
click at [480, 338] on li at bounding box center [479, 339] width 7 height 7
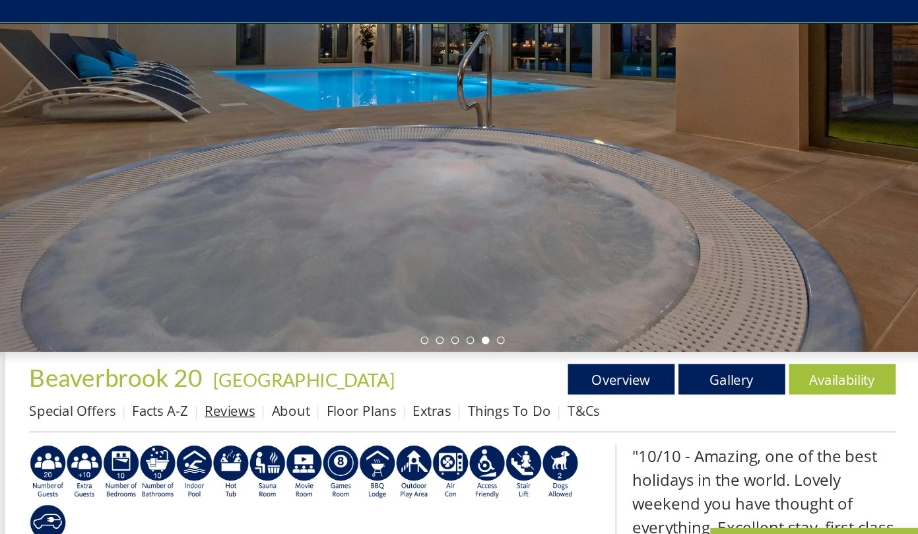
click at [267, 398] on link "Reviews" at bounding box center [258, 401] width 44 height 16
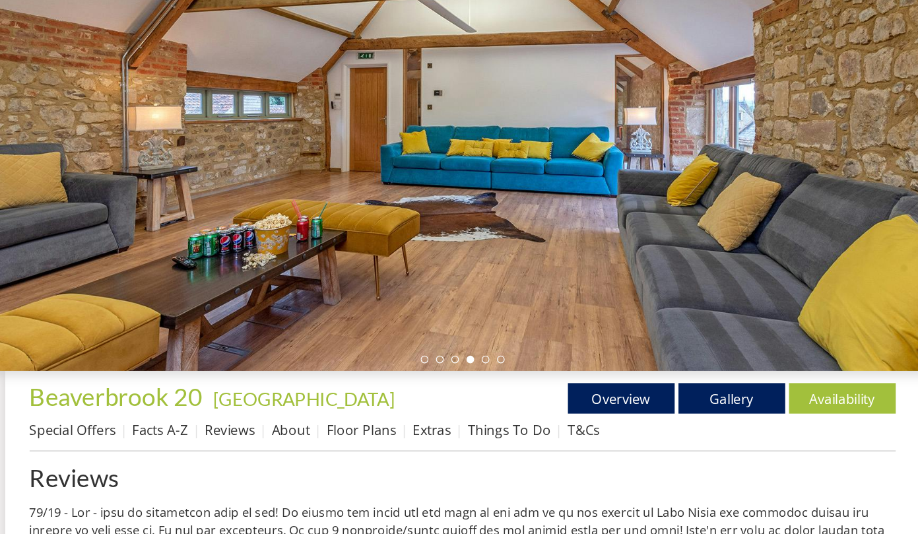
scroll to position [166, 0]
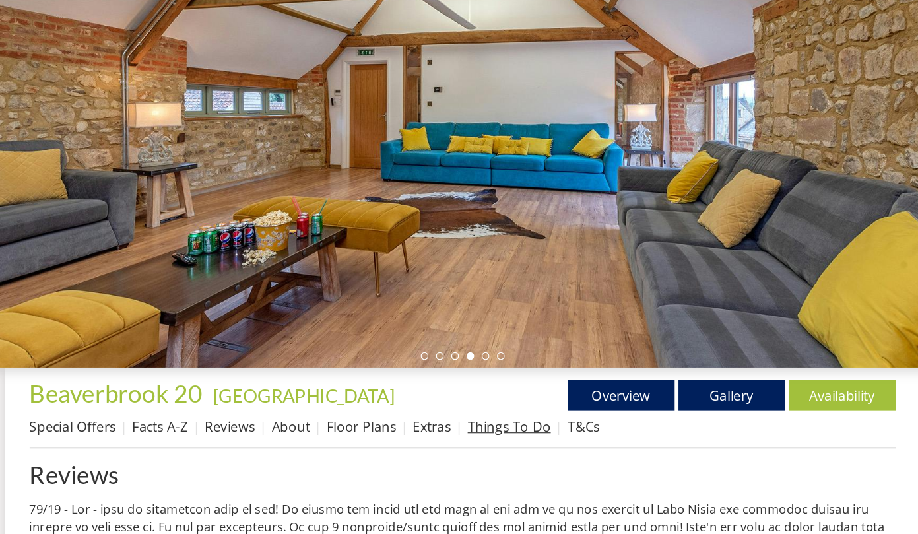
click at [482, 439] on link "Things To Do" at bounding box center [500, 441] width 72 height 16
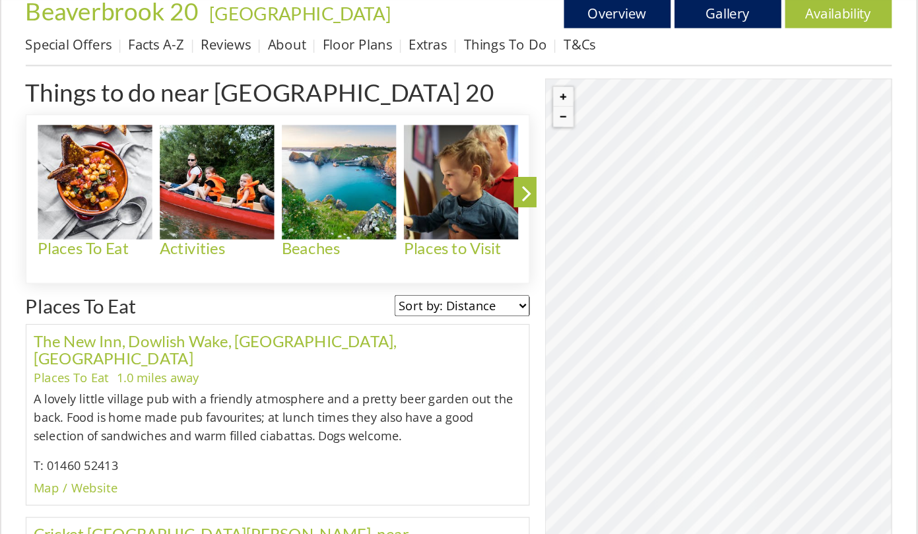
scroll to position [511, 0]
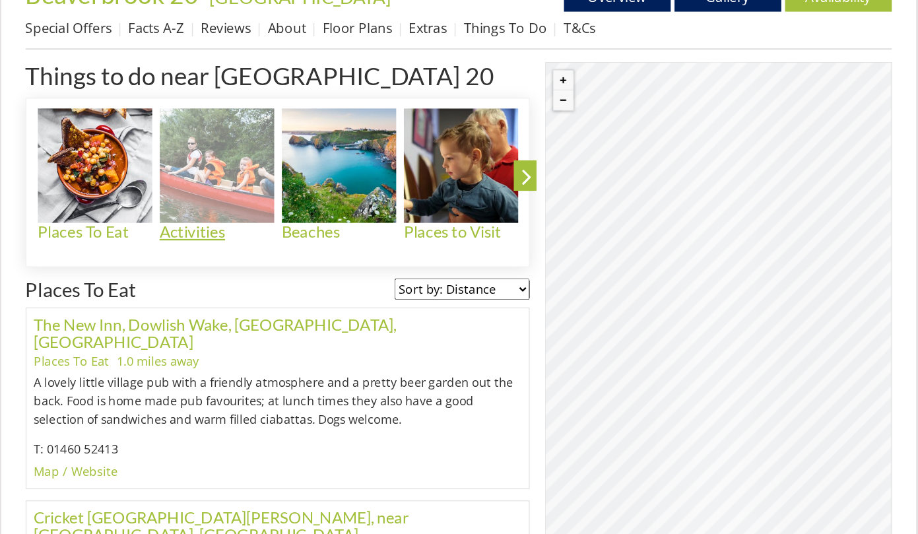
click at [246, 220] on img at bounding box center [250, 215] width 99 height 99
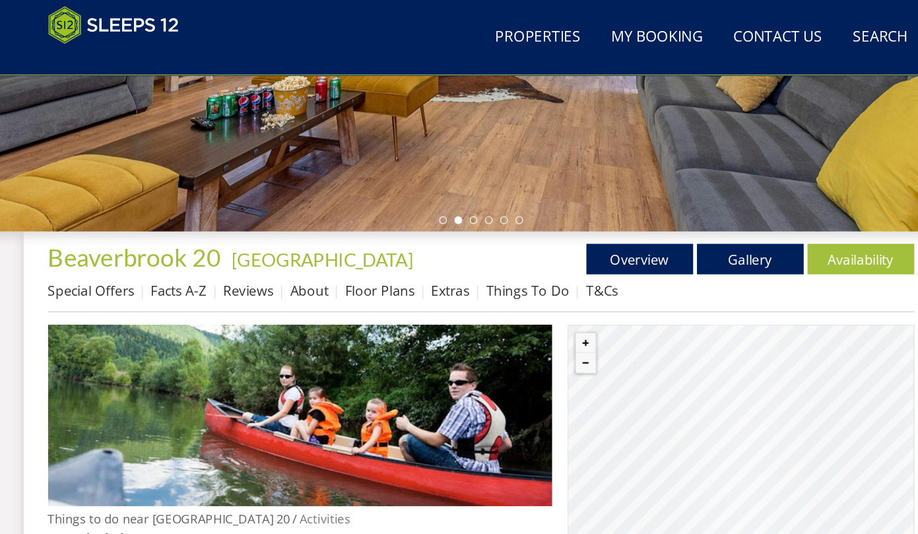
scroll to position [321, 0]
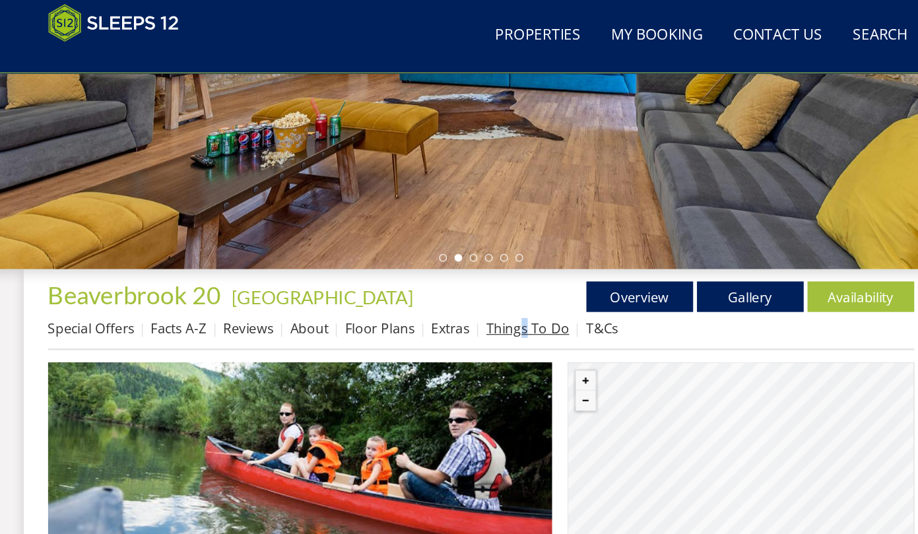
drag, startPoint x: 495, startPoint y: 275, endPoint x: 498, endPoint y: 284, distance: 9.0
click at [498, 284] on li "Things To Do" at bounding box center [507, 285] width 86 height 22
click at [498, 284] on link "Things To Do" at bounding box center [500, 286] width 72 height 16
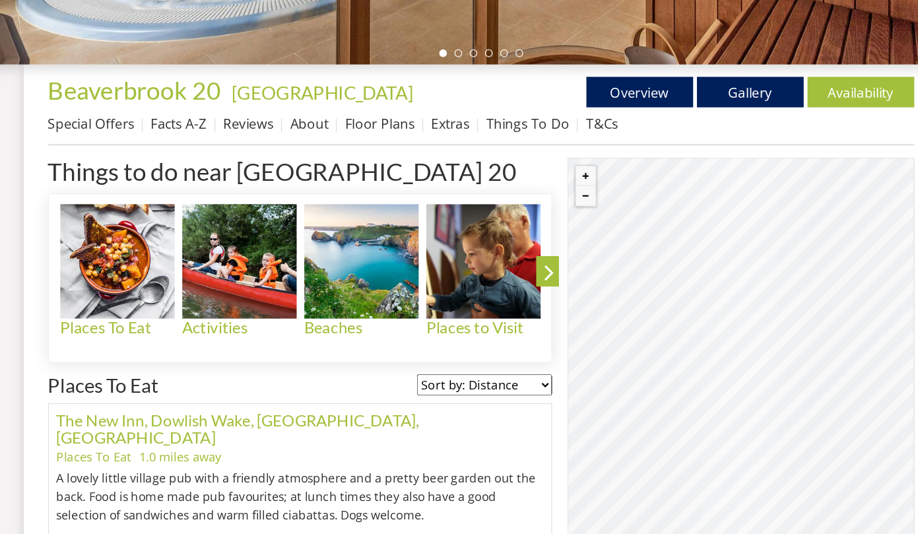
scroll to position [429, 0]
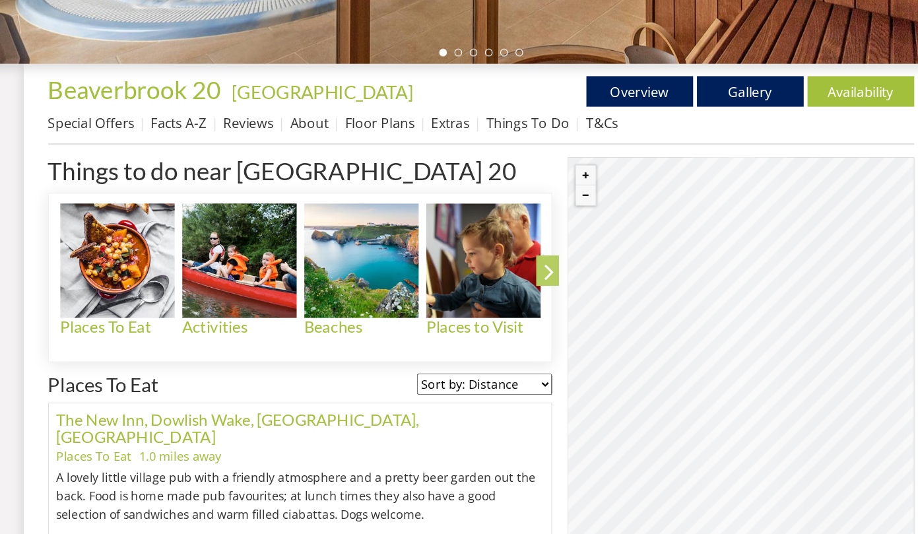
click at [509, 313] on icon at bounding box center [518, 309] width 23 height 31
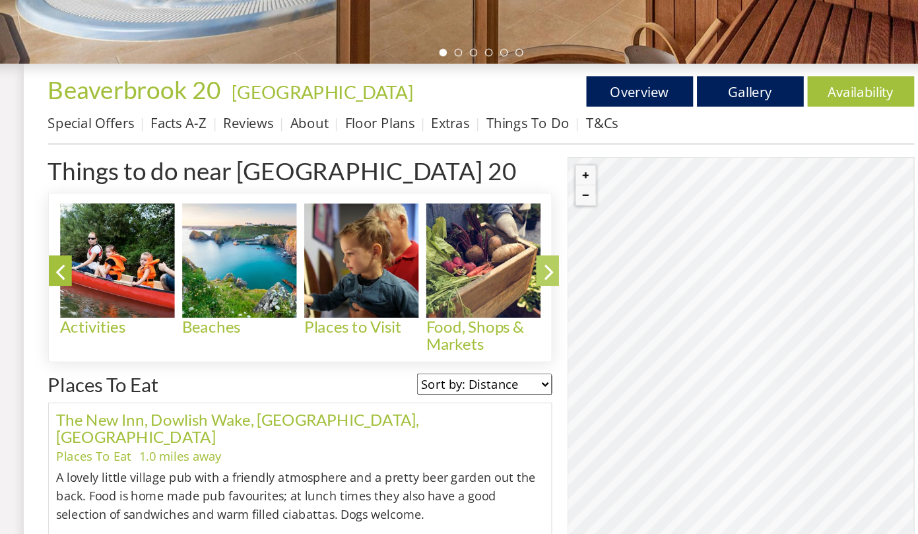
click at [520, 303] on icon at bounding box center [518, 309] width 23 height 31
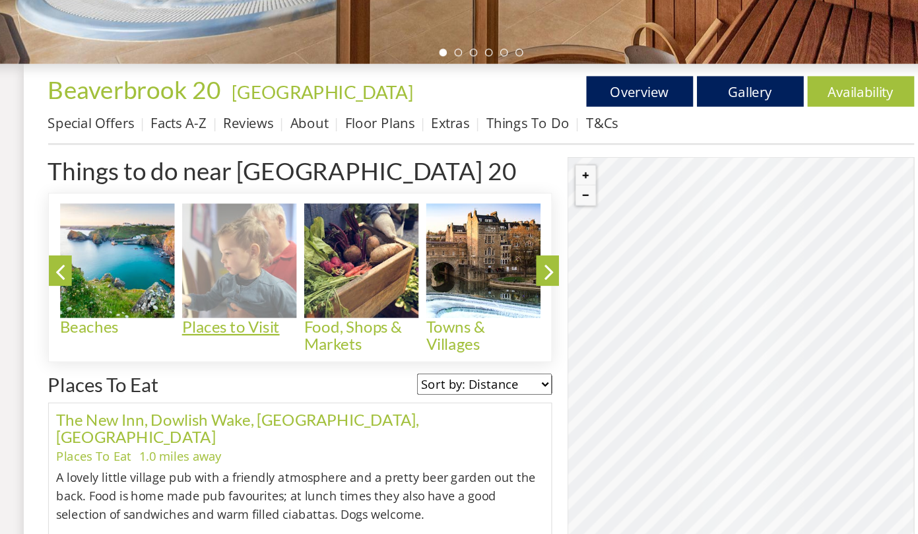
click at [265, 314] on img at bounding box center [250, 296] width 99 height 99
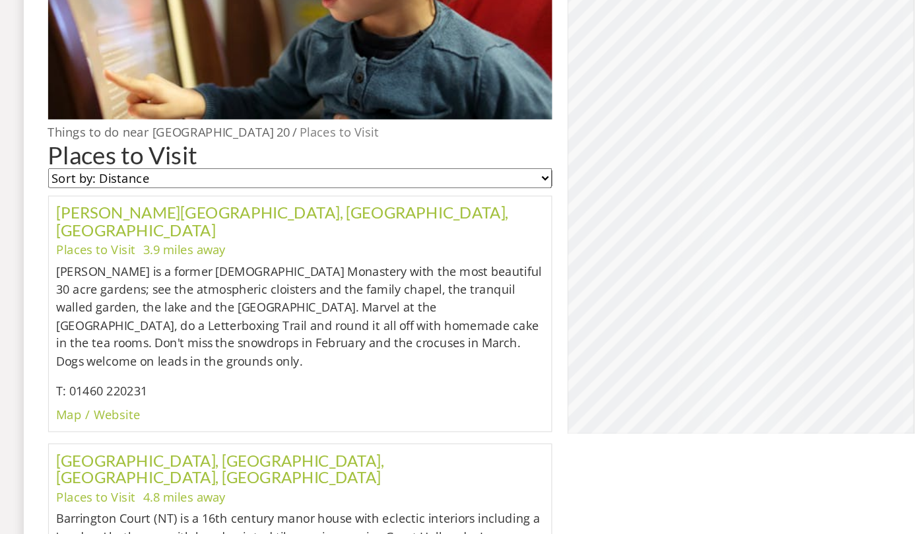
scroll to position [619, 0]
click at [275, 427] on div "[PERSON_NAME][GEOGRAPHIC_DATA], [GEOGRAPHIC_DATA], [GEOGRAPHIC_DATA] Places to …" at bounding box center [302, 343] width 437 height 204
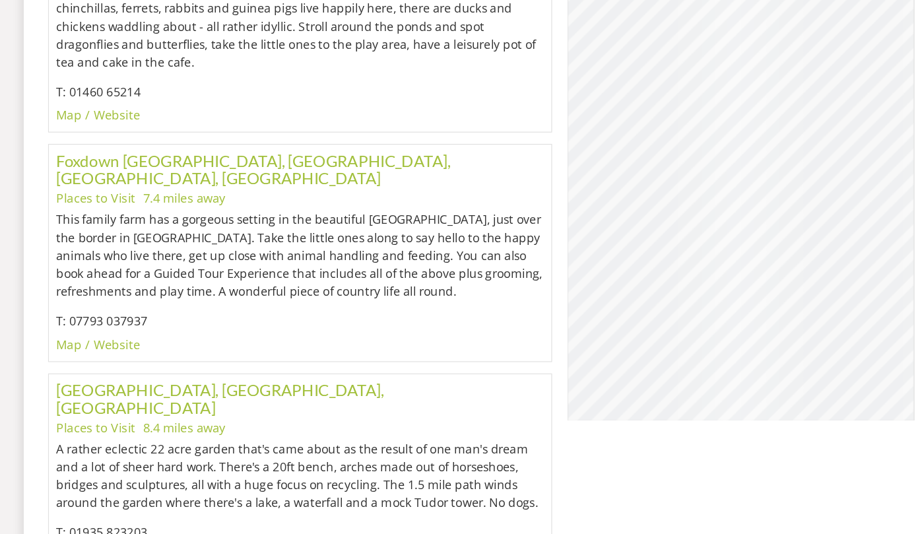
scroll to position [1371, 0]
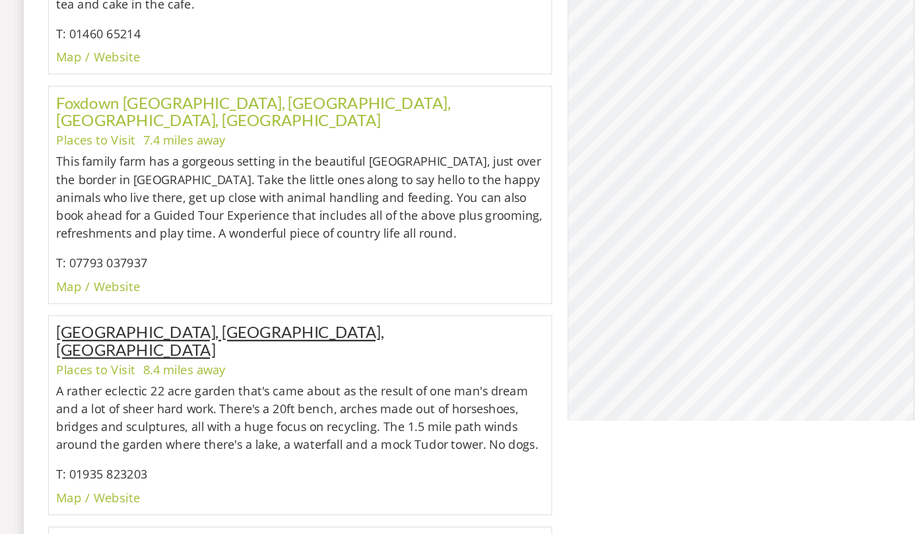
click at [334, 350] on link "[GEOGRAPHIC_DATA], [GEOGRAPHIC_DATA], [GEOGRAPHIC_DATA]" at bounding box center [234, 366] width 284 height 32
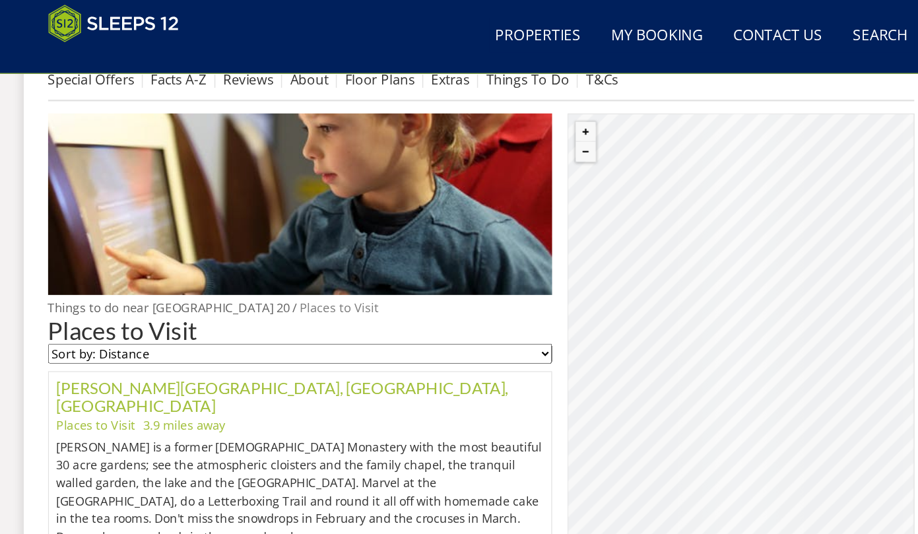
scroll to position [262, 0]
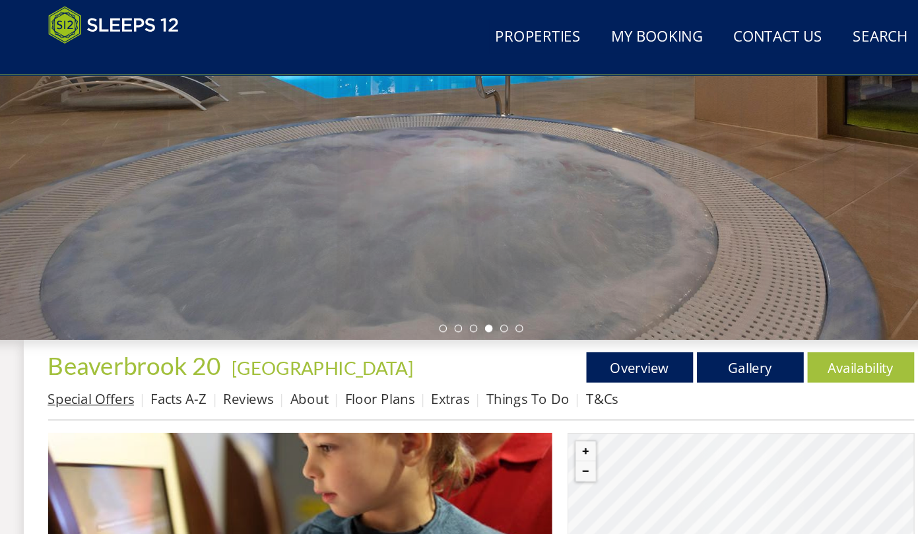
click at [126, 344] on link "Special Offers" at bounding box center [121, 345] width 75 height 16
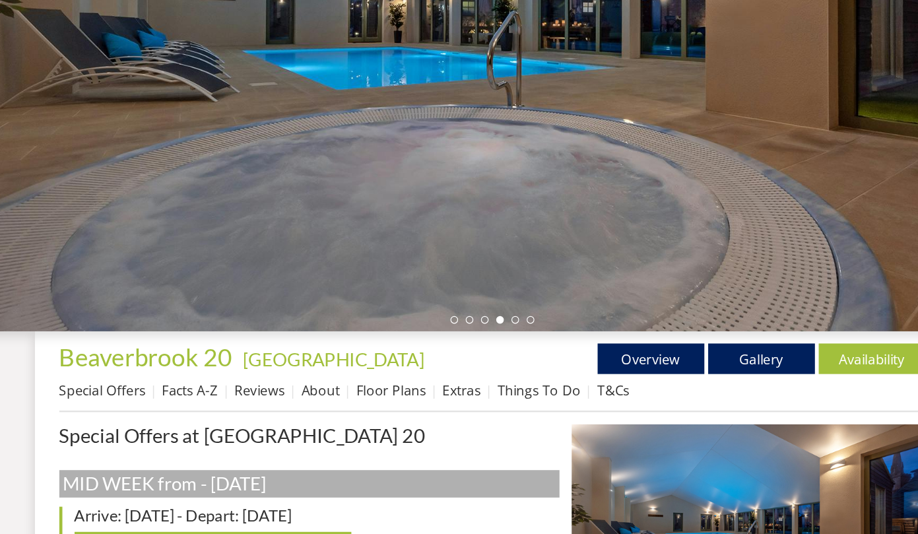
scroll to position [200, 0]
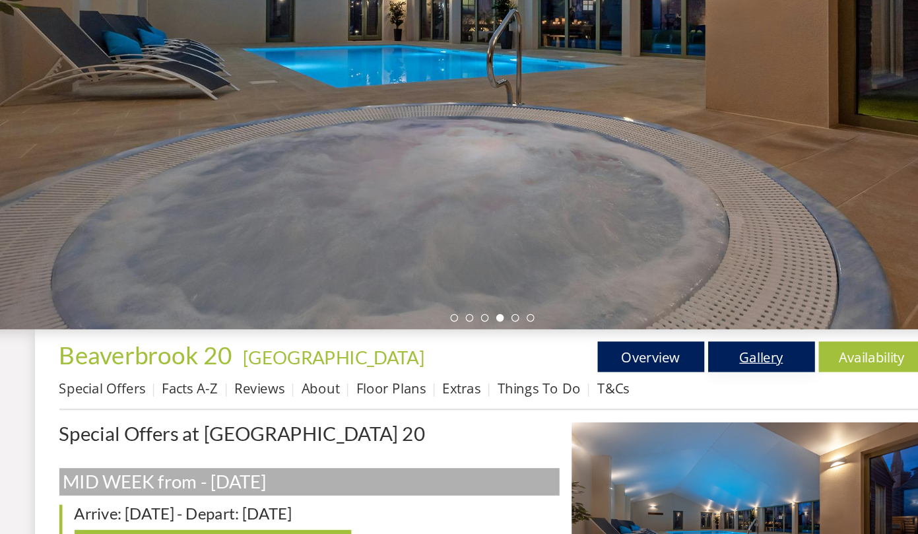
click at [663, 371] on link "Gallery" at bounding box center [692, 380] width 92 height 26
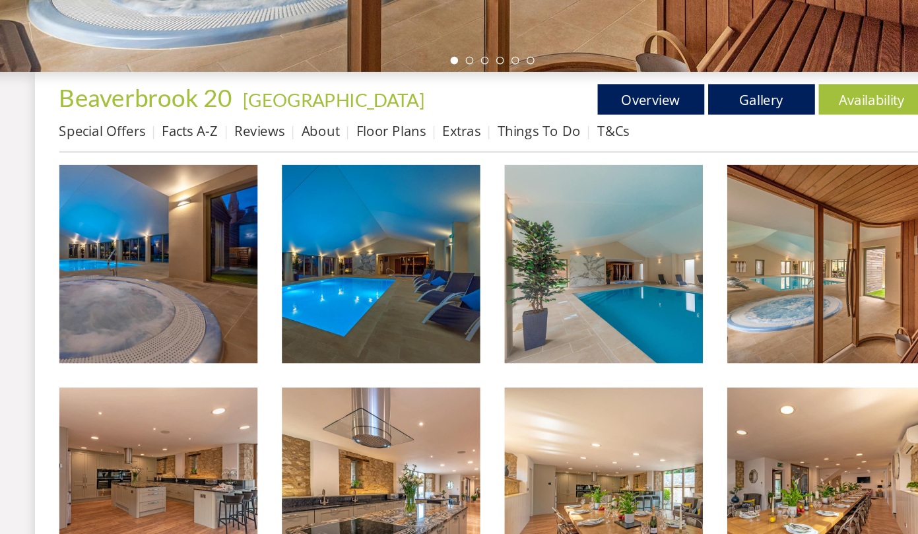
scroll to position [424, 0]
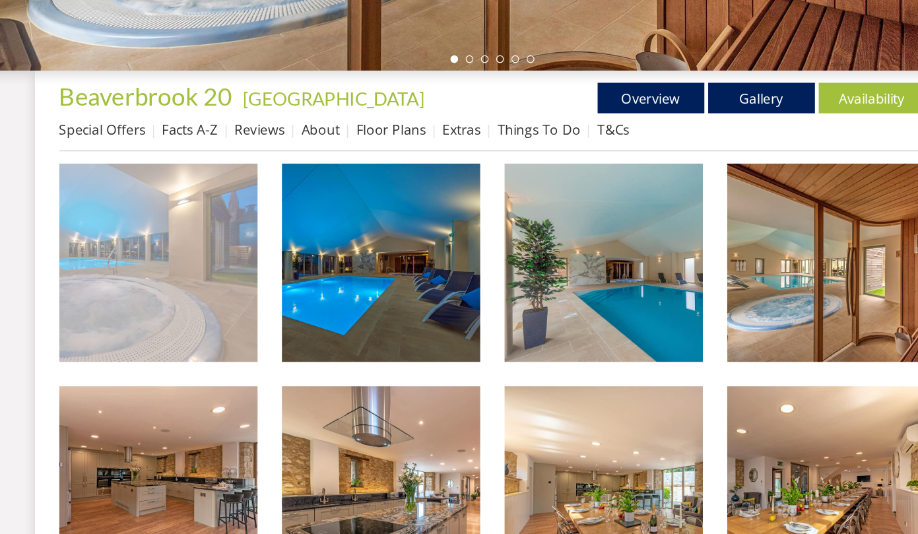
click at [146, 323] on img at bounding box center [170, 299] width 172 height 172
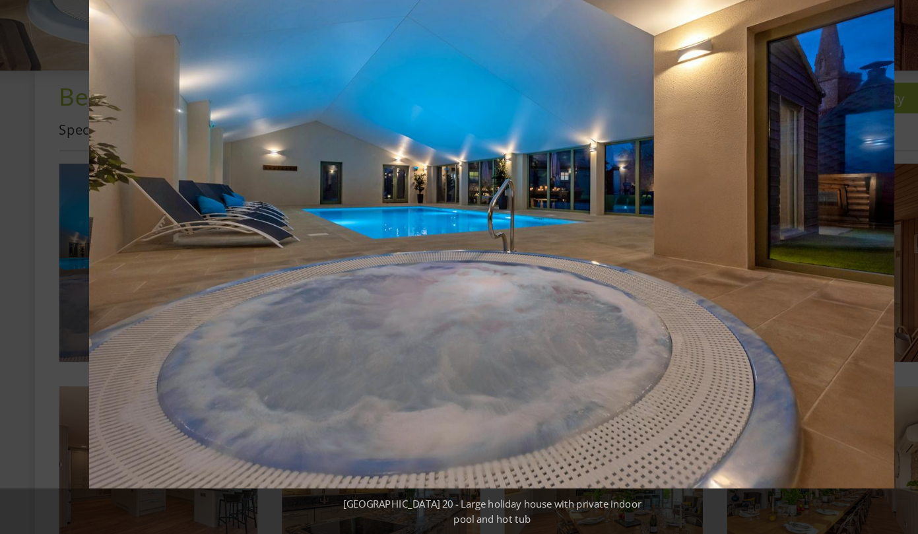
click at [778, 283] on img at bounding box center [458, 261] width 697 height 465
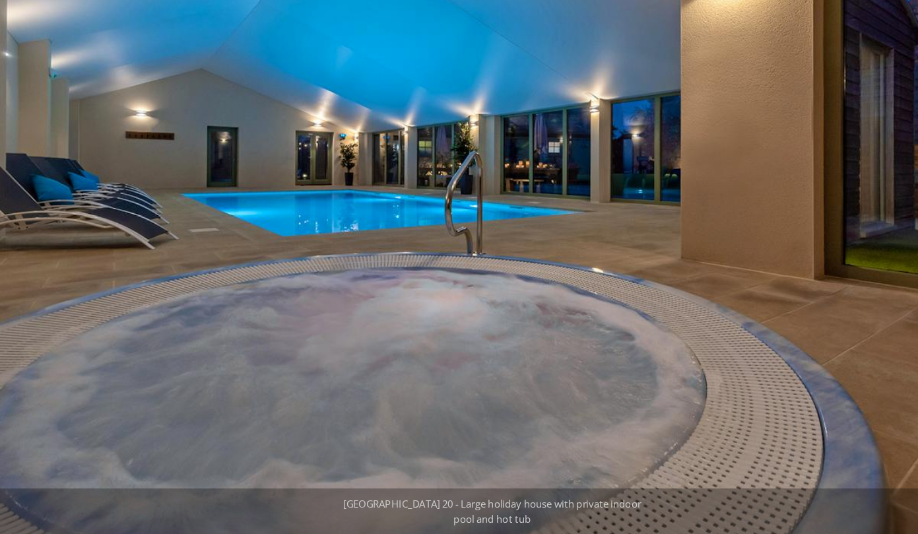
click at [778, 283] on img at bounding box center [423, 252] width 990 height 660
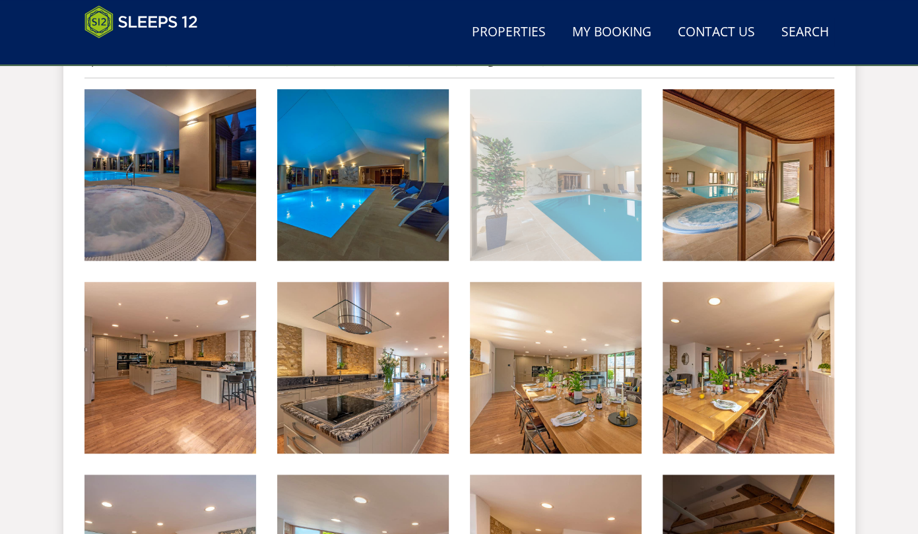
scroll to position [548, 0]
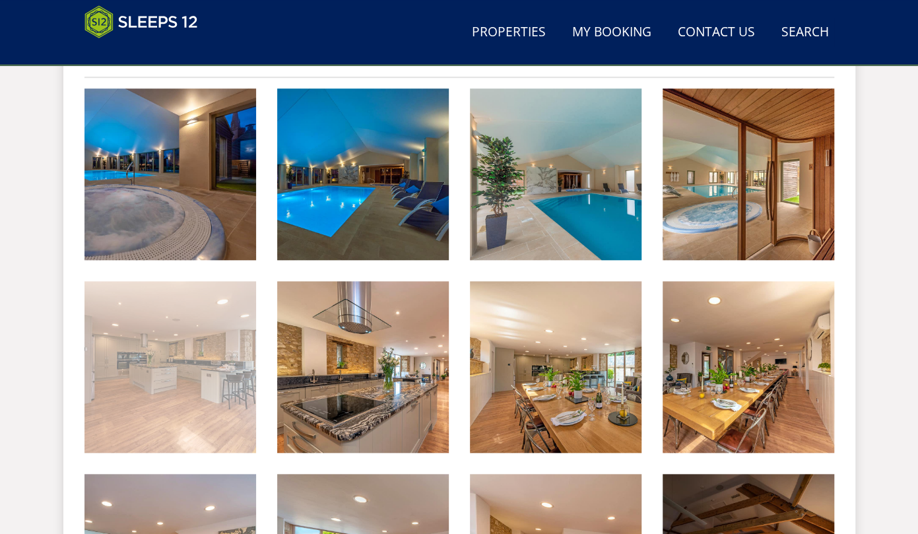
click at [187, 375] on img at bounding box center [170, 367] width 172 height 172
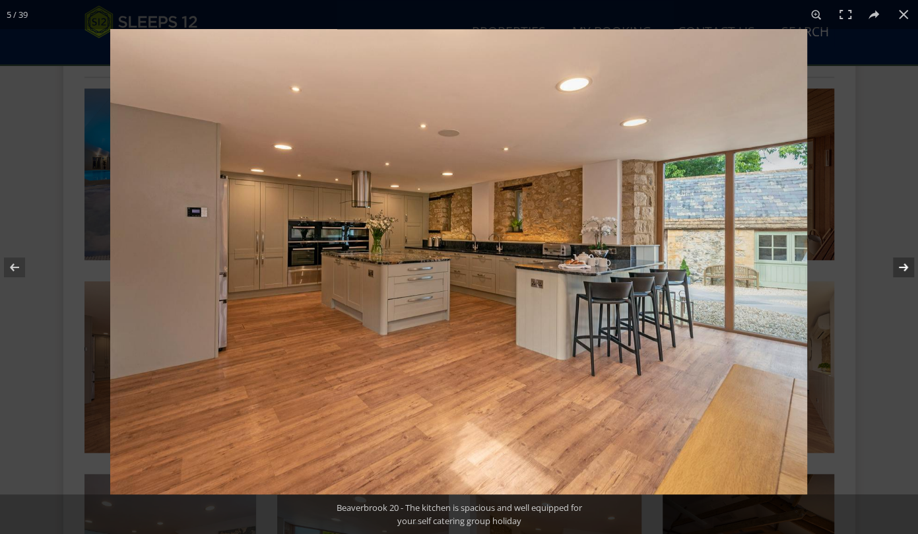
click at [906, 263] on button at bounding box center [894, 267] width 46 height 66
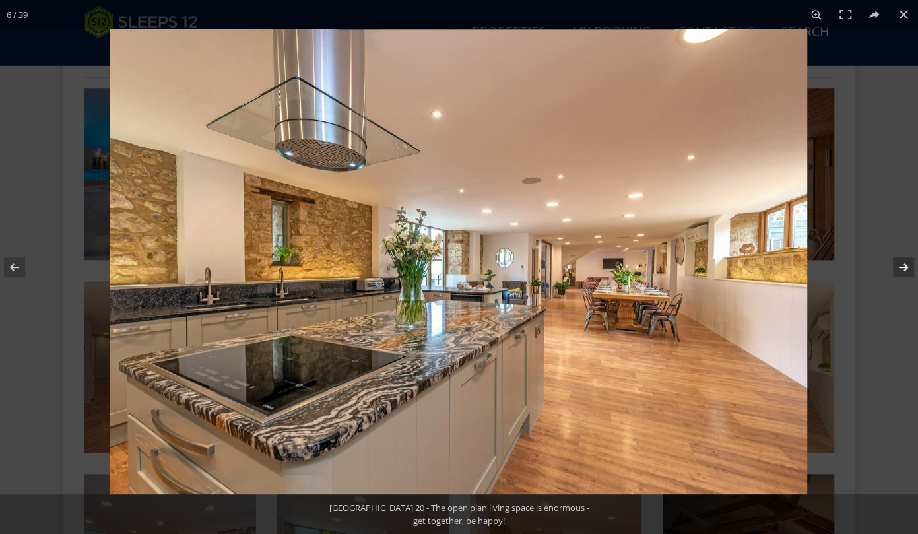
click at [906, 263] on button at bounding box center [894, 267] width 46 height 66
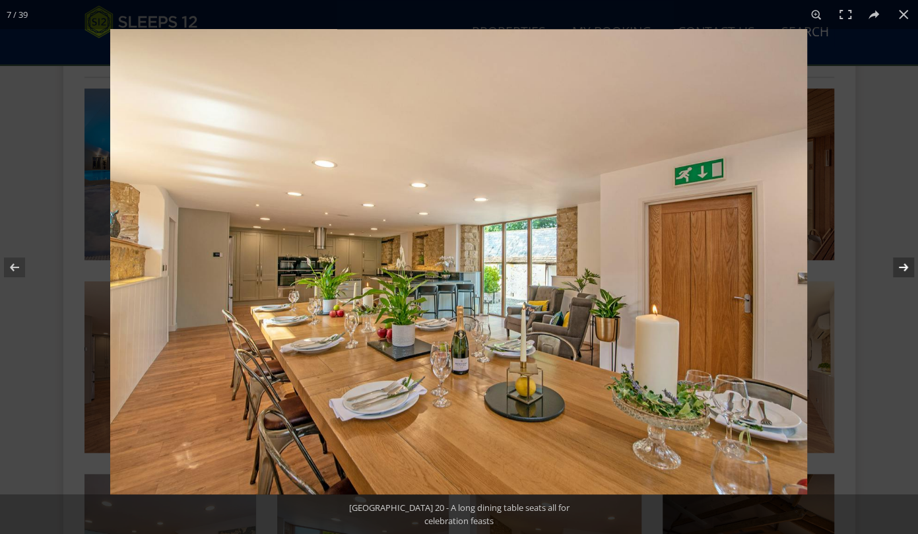
click at [906, 263] on button at bounding box center [894, 267] width 46 height 66
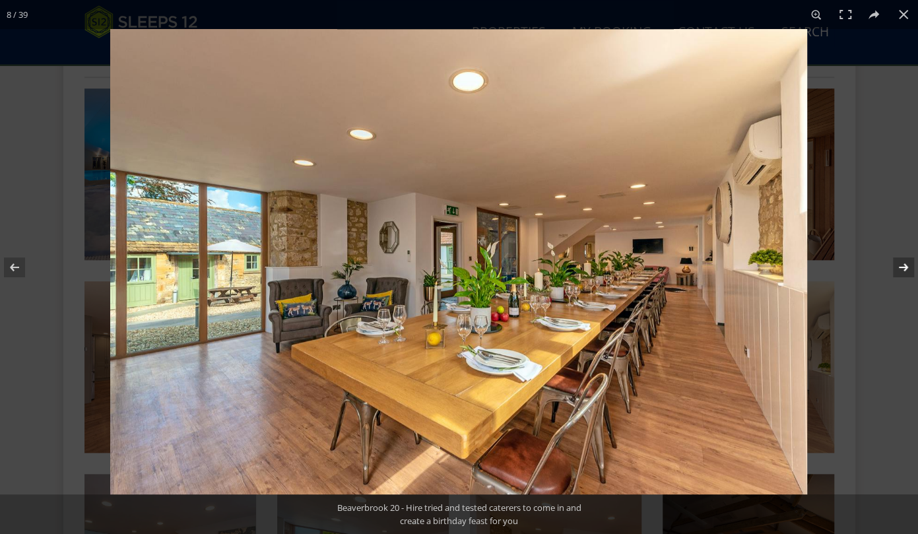
click at [906, 263] on button at bounding box center [894, 267] width 46 height 66
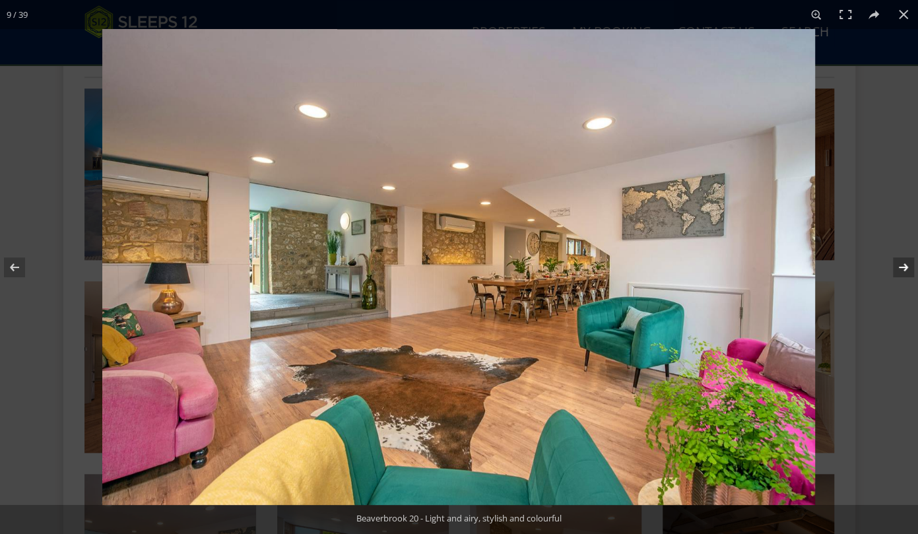
click at [906, 263] on button at bounding box center [894, 267] width 46 height 66
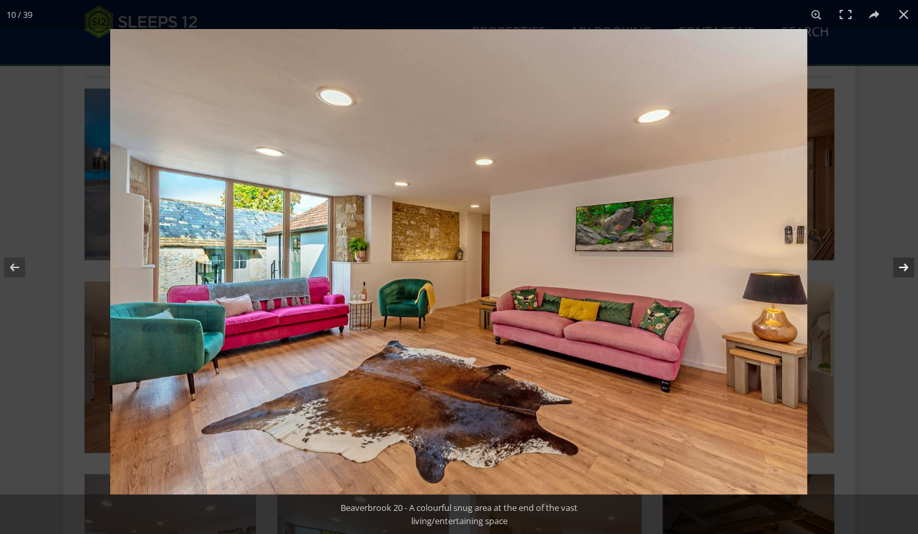
click at [906, 263] on button at bounding box center [894, 267] width 46 height 66
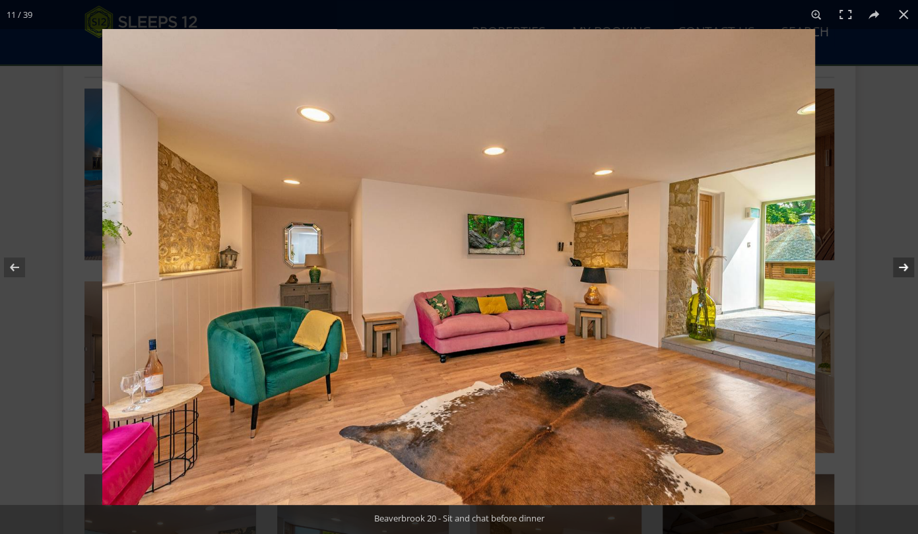
click at [906, 263] on button at bounding box center [894, 267] width 46 height 66
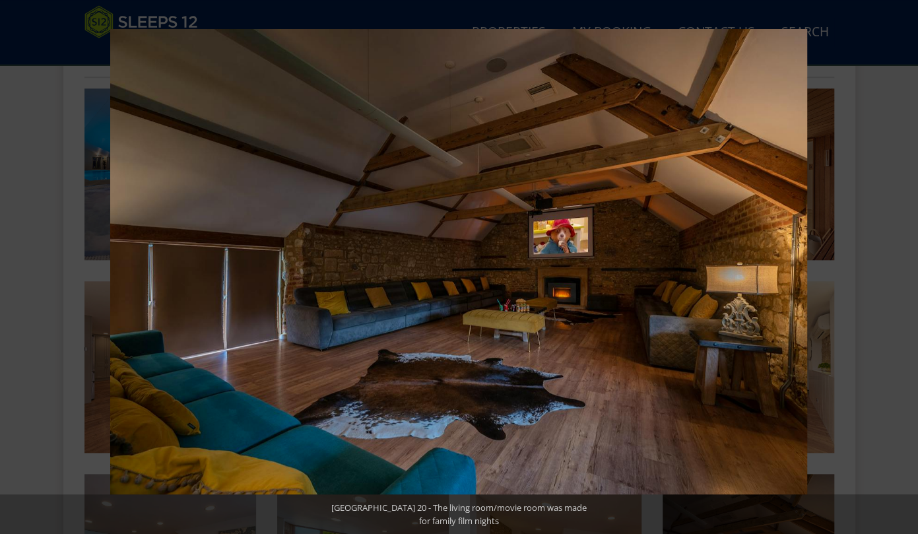
click at [906, 263] on button at bounding box center [894, 267] width 46 height 66
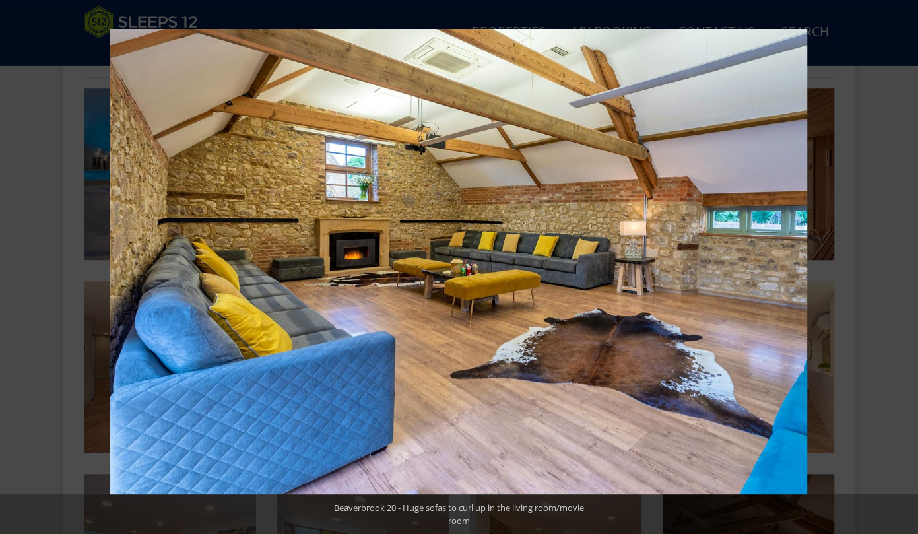
click at [906, 263] on button at bounding box center [894, 267] width 46 height 66
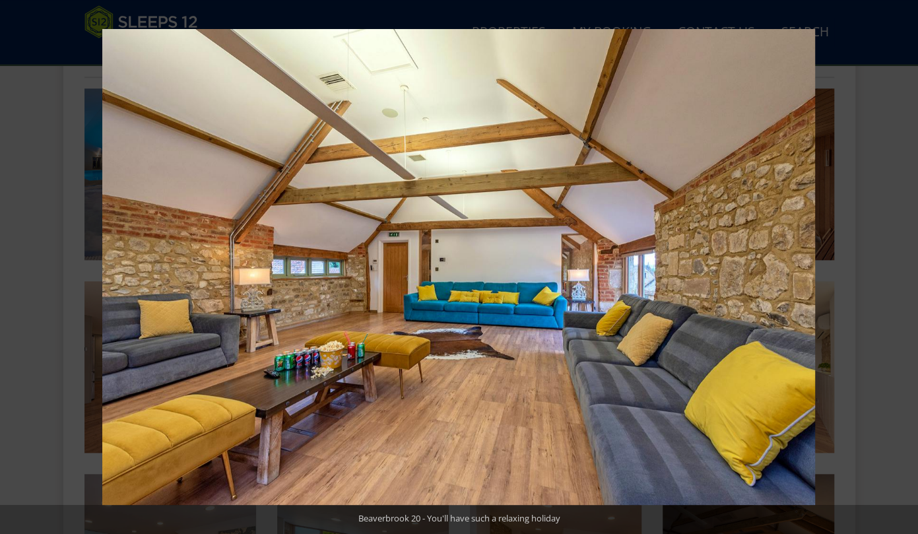
click at [906, 263] on button at bounding box center [894, 267] width 46 height 66
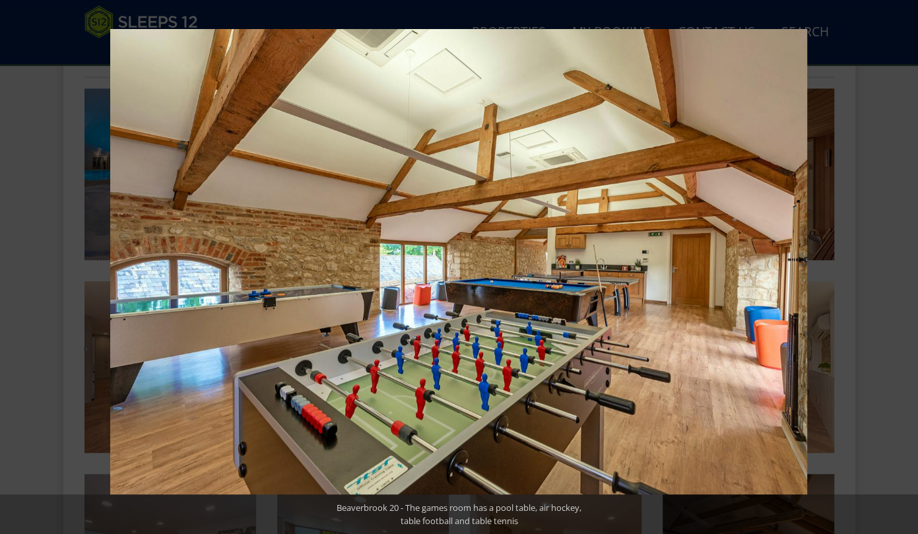
click at [906, 263] on button at bounding box center [894, 267] width 46 height 66
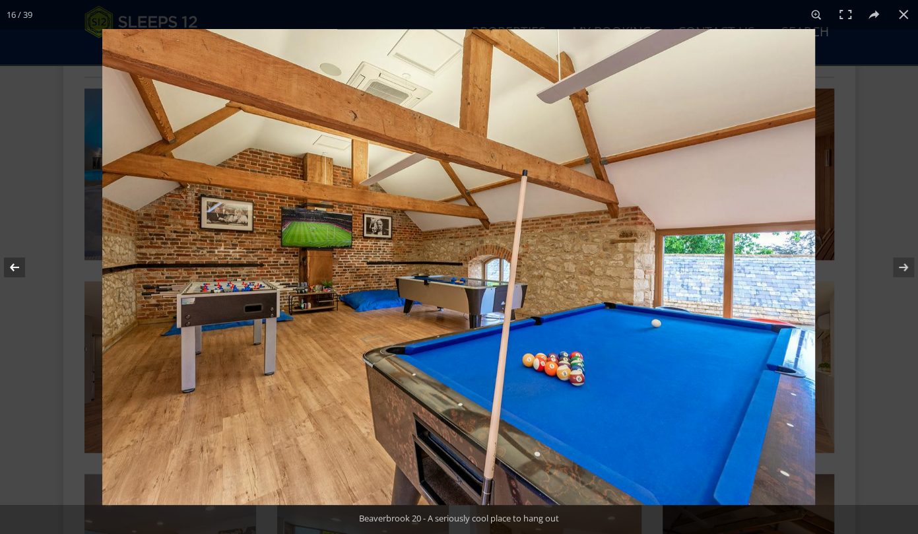
click at [22, 275] on button at bounding box center [23, 267] width 46 height 66
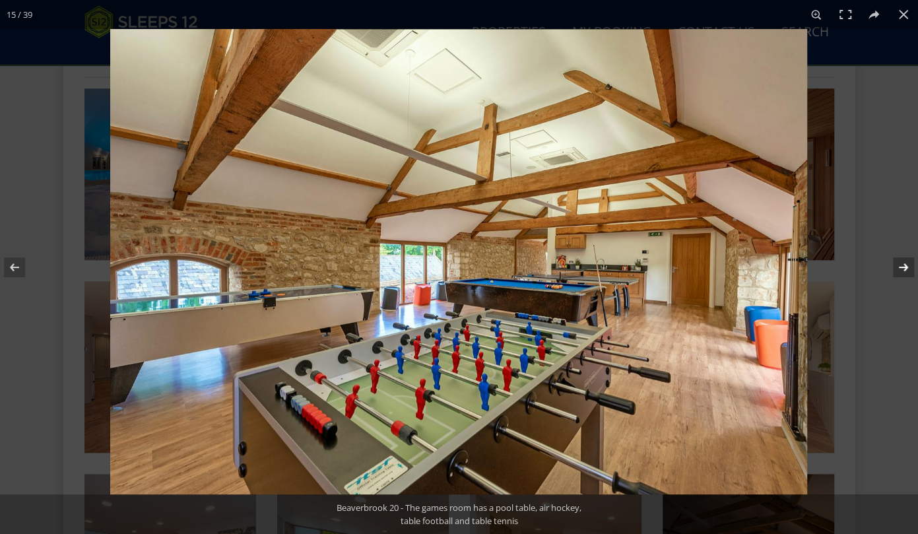
click at [904, 264] on button at bounding box center [894, 267] width 46 height 66
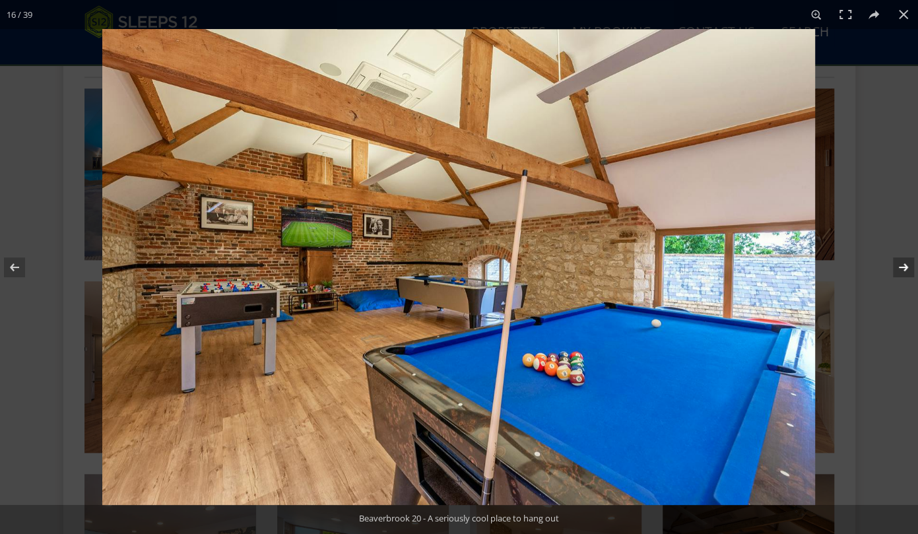
click at [904, 264] on button at bounding box center [894, 267] width 46 height 66
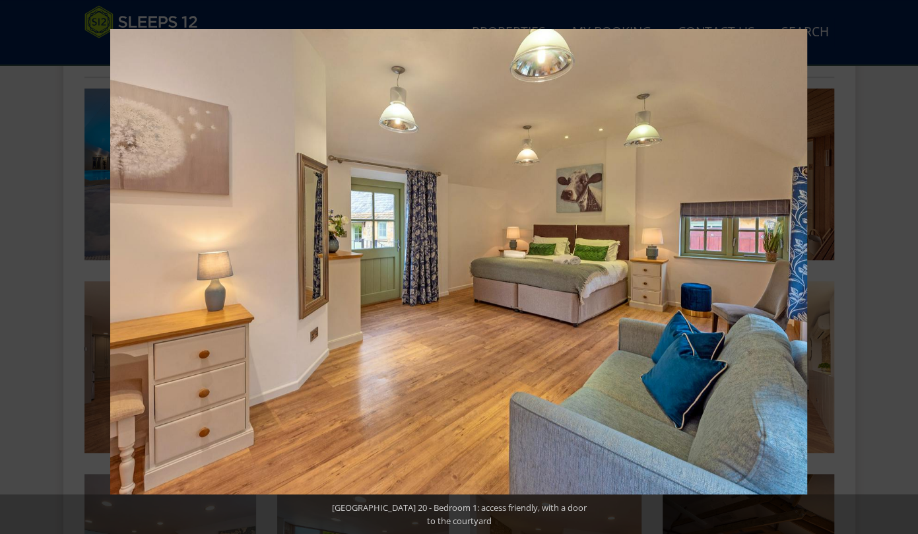
click at [904, 264] on button at bounding box center [894, 267] width 46 height 66
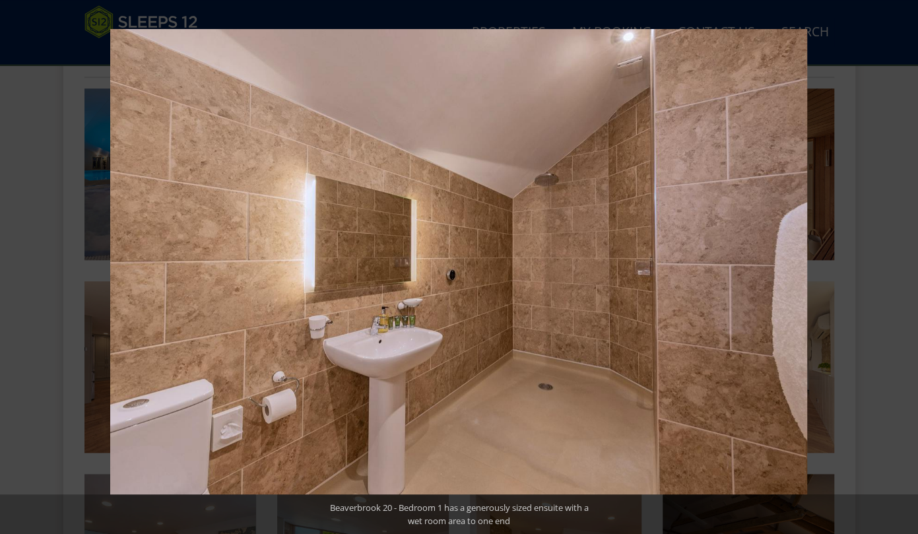
click at [904, 264] on button at bounding box center [894, 267] width 46 height 66
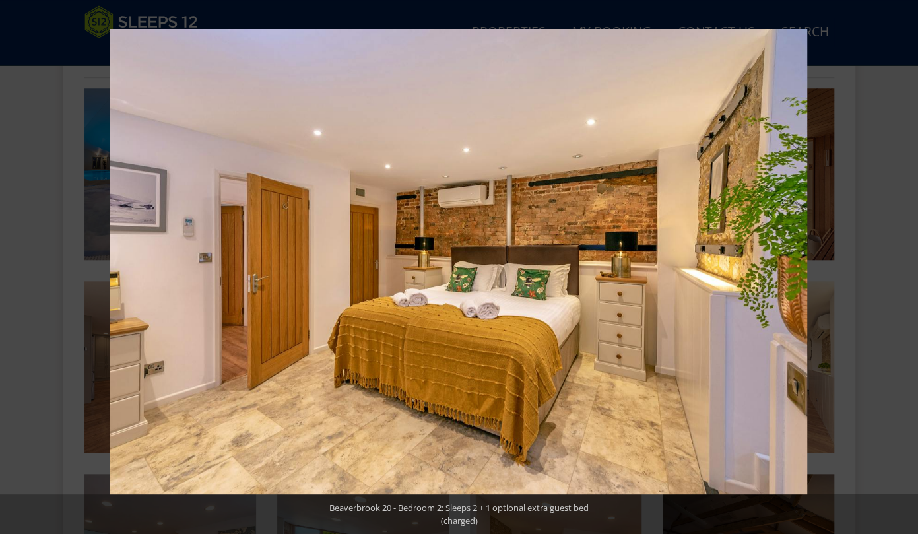
click at [904, 264] on button at bounding box center [894, 267] width 46 height 66
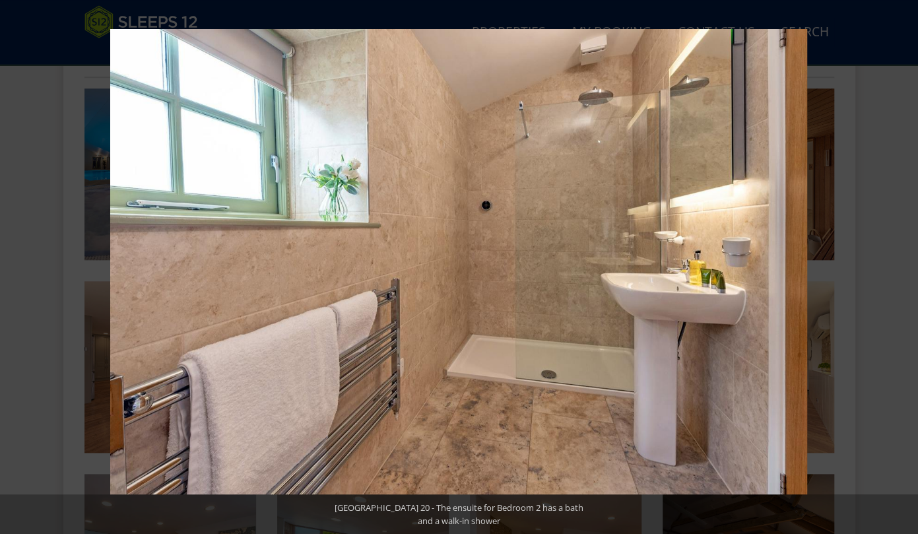
click at [904, 264] on button at bounding box center [894, 267] width 46 height 66
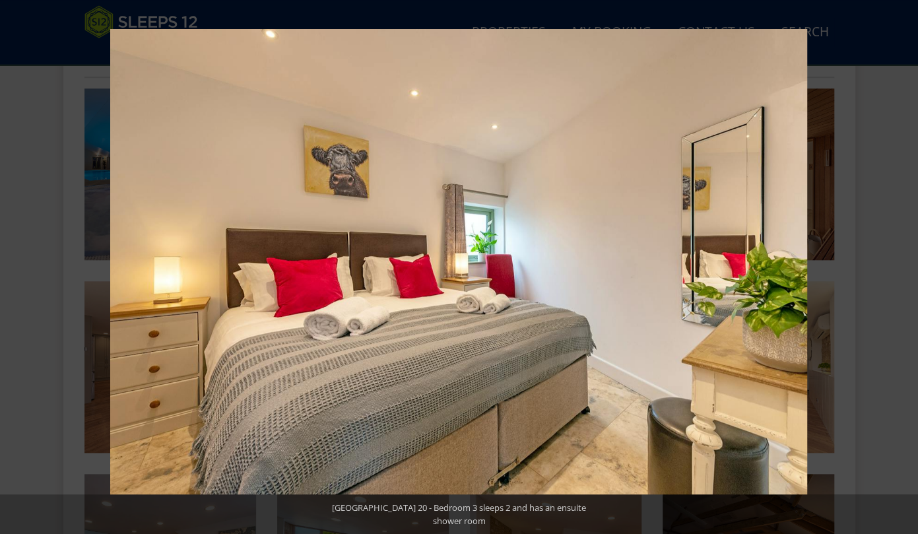
click at [904, 264] on button at bounding box center [894, 267] width 46 height 66
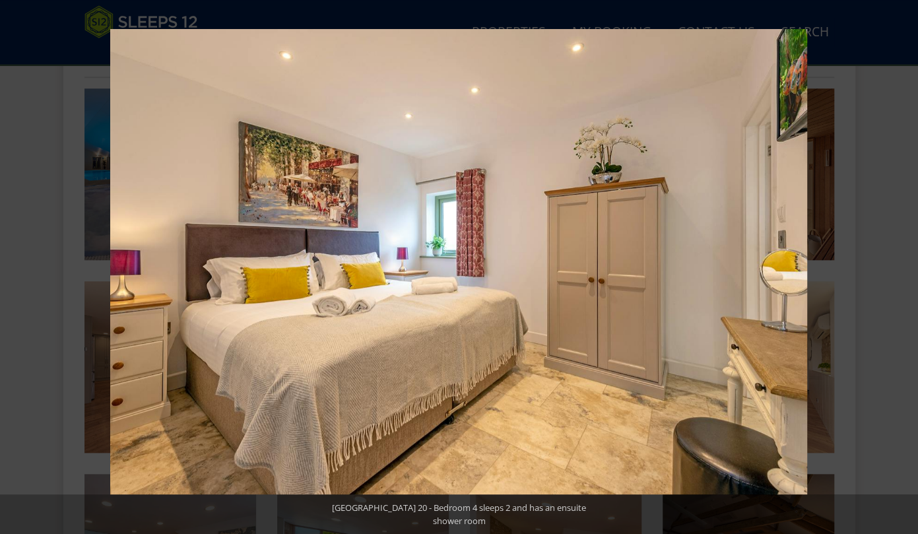
click at [904, 264] on button at bounding box center [894, 267] width 46 height 66
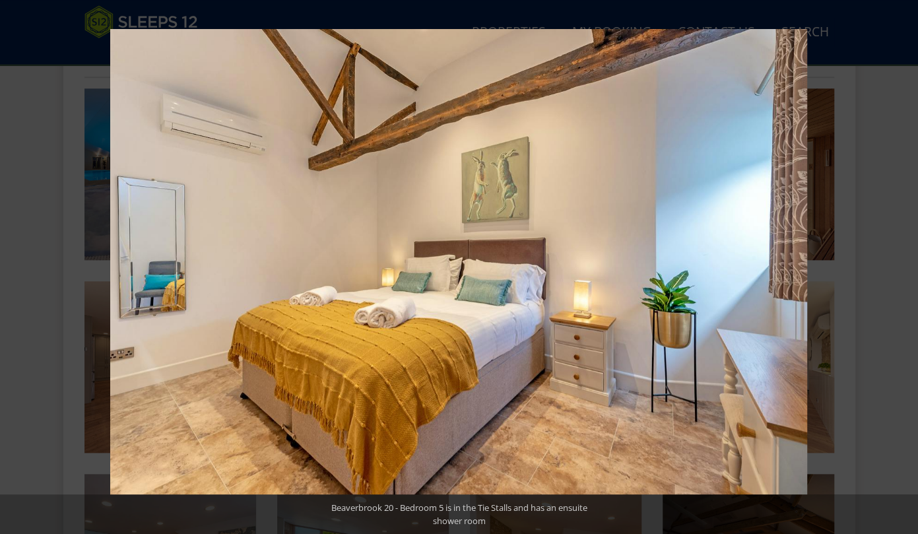
click at [904, 264] on button at bounding box center [894, 267] width 46 height 66
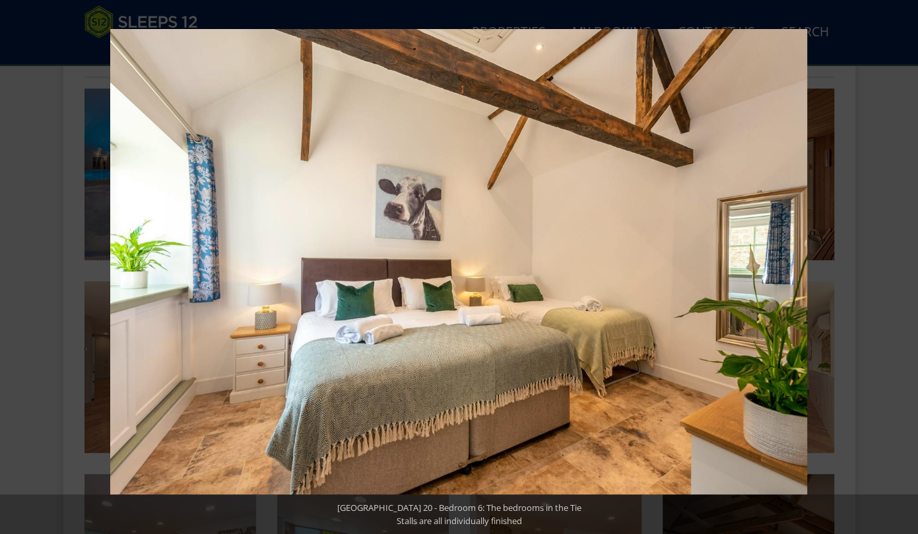
click at [904, 264] on button at bounding box center [894, 267] width 46 height 66
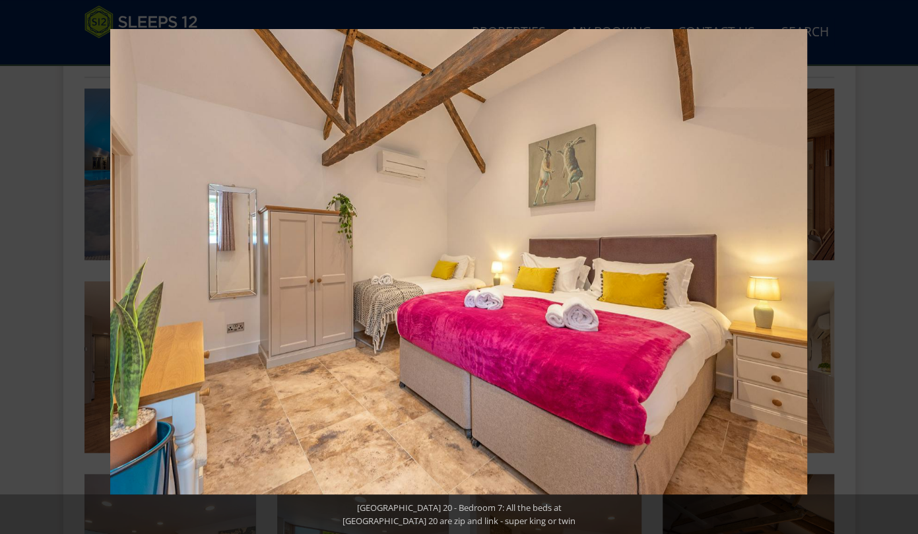
click at [904, 264] on button at bounding box center [894, 267] width 46 height 66
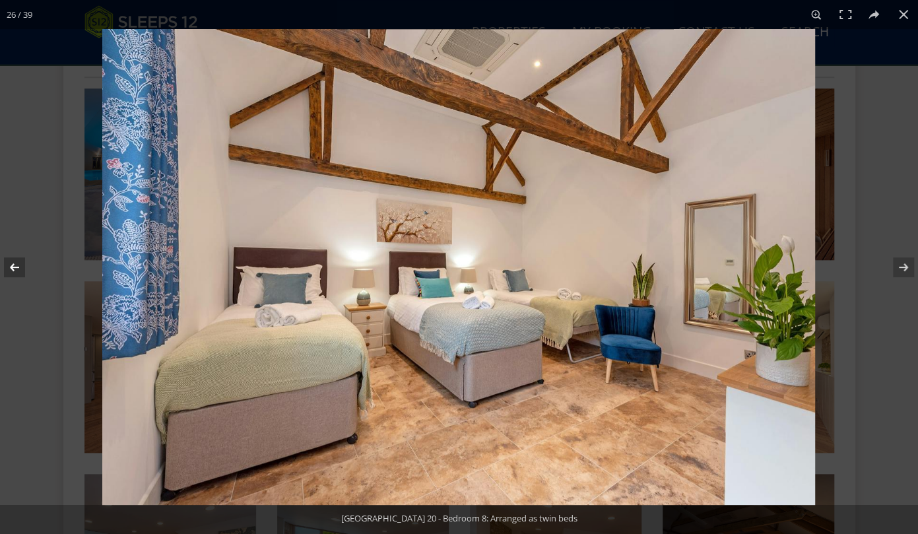
click at [12, 270] on button at bounding box center [23, 267] width 46 height 66
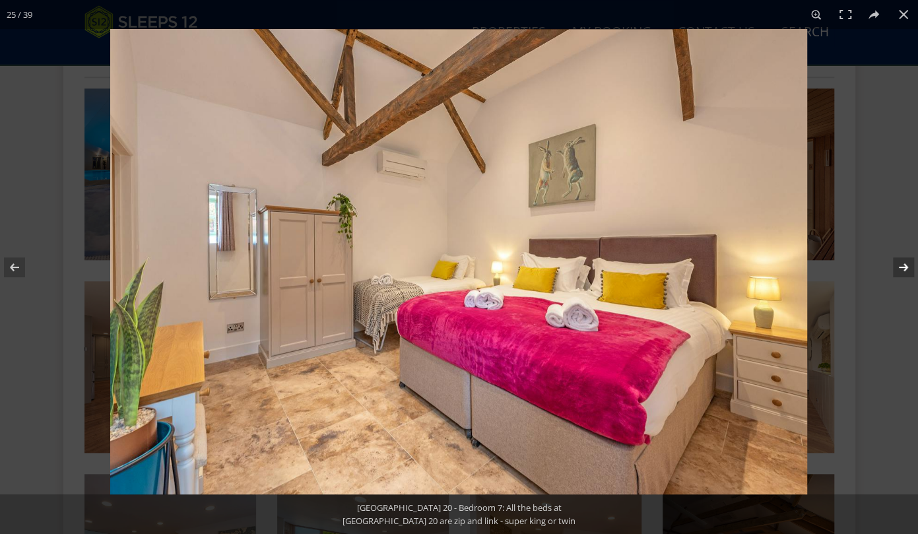
click at [902, 268] on button at bounding box center [894, 267] width 46 height 66
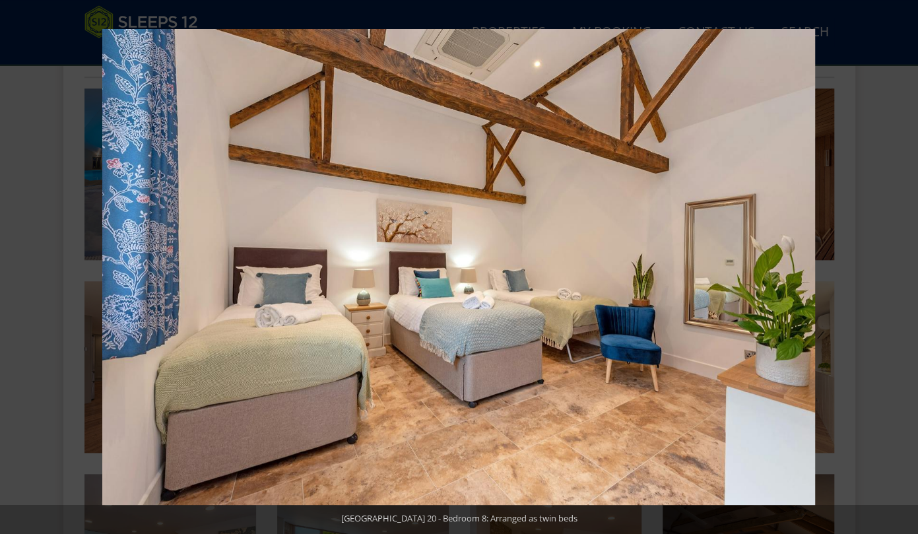
click at [902, 268] on button at bounding box center [894, 267] width 46 height 66
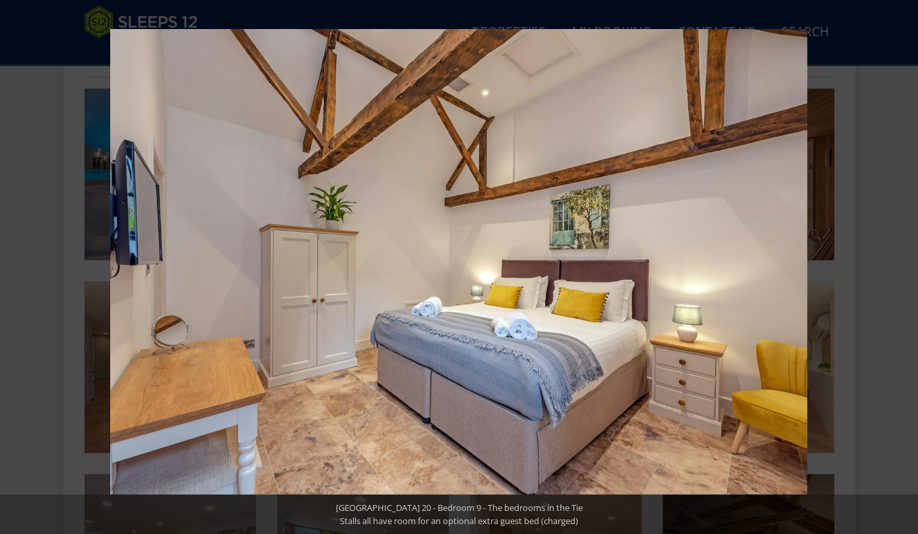
click at [902, 268] on button at bounding box center [894, 267] width 46 height 66
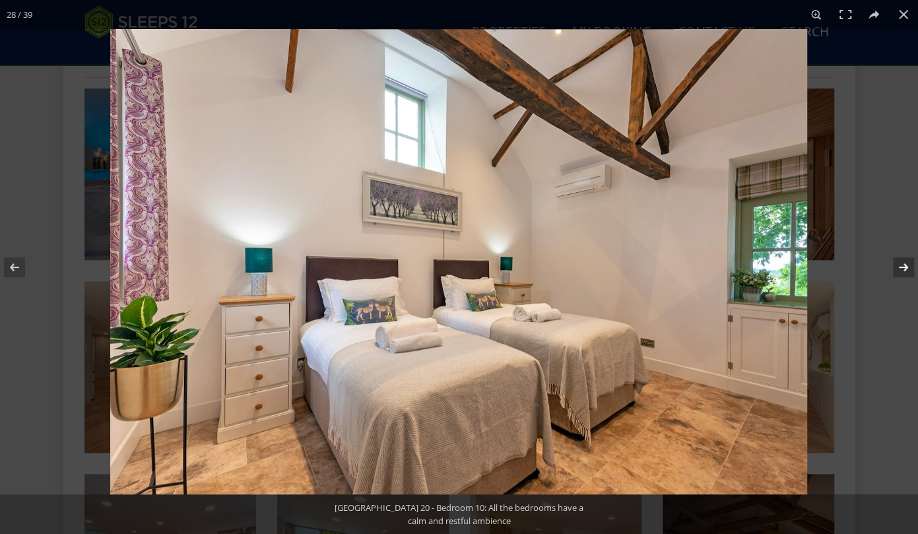
click at [905, 265] on button at bounding box center [894, 267] width 46 height 66
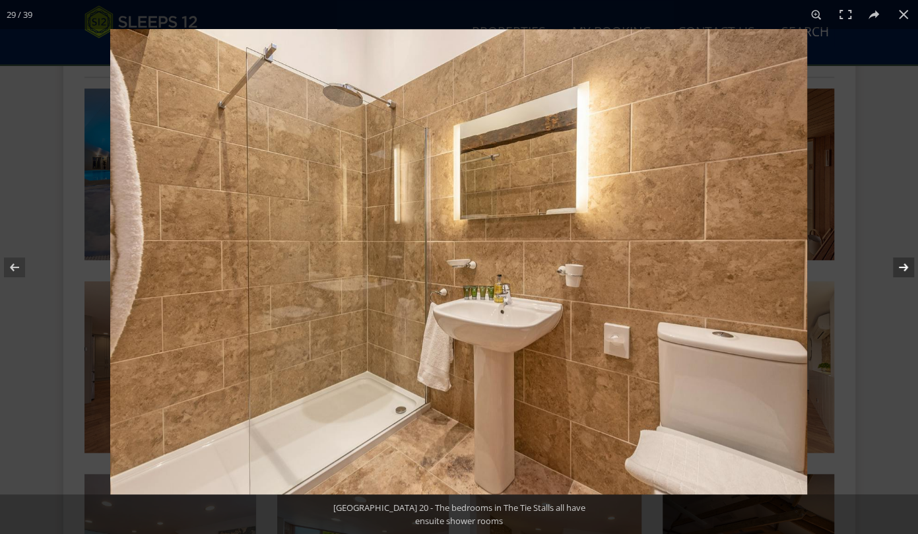
click at [905, 265] on button at bounding box center [894, 267] width 46 height 66
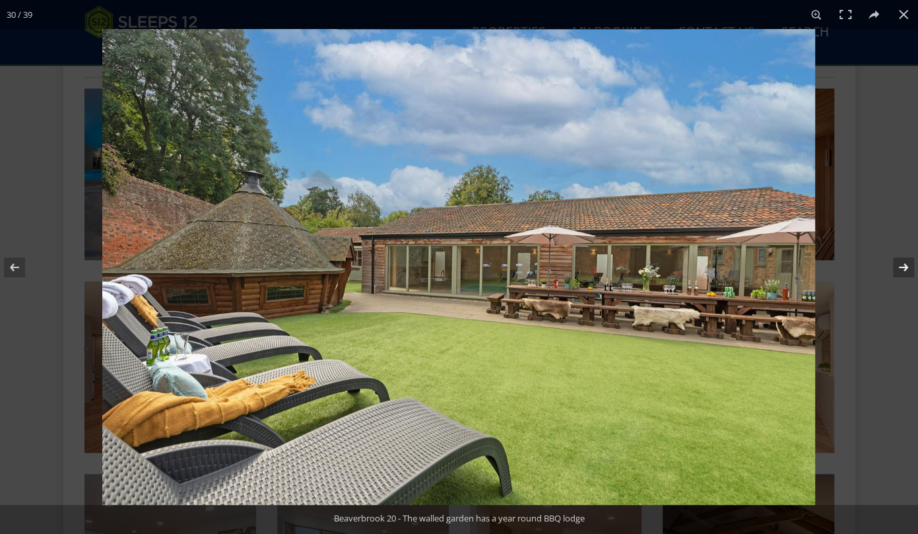
click at [905, 265] on button at bounding box center [894, 267] width 46 height 66
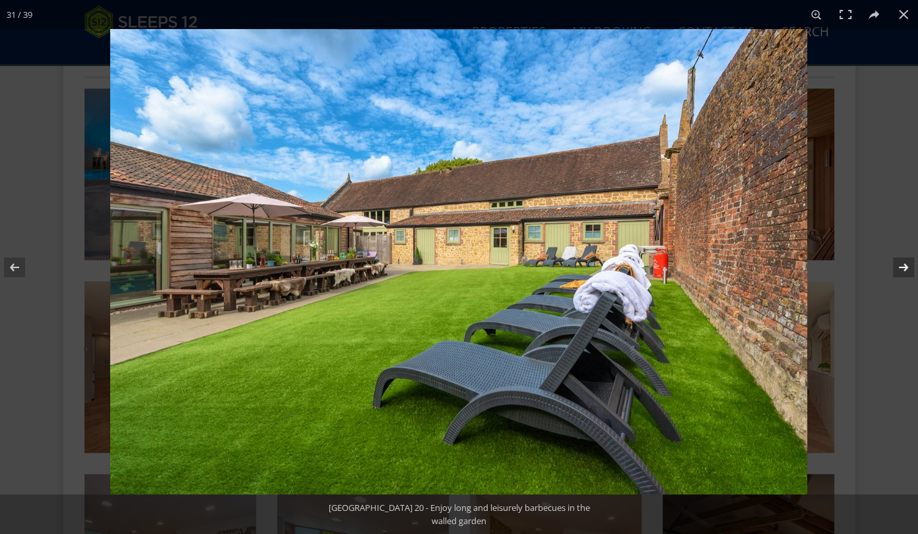
click at [905, 265] on button at bounding box center [894, 267] width 46 height 66
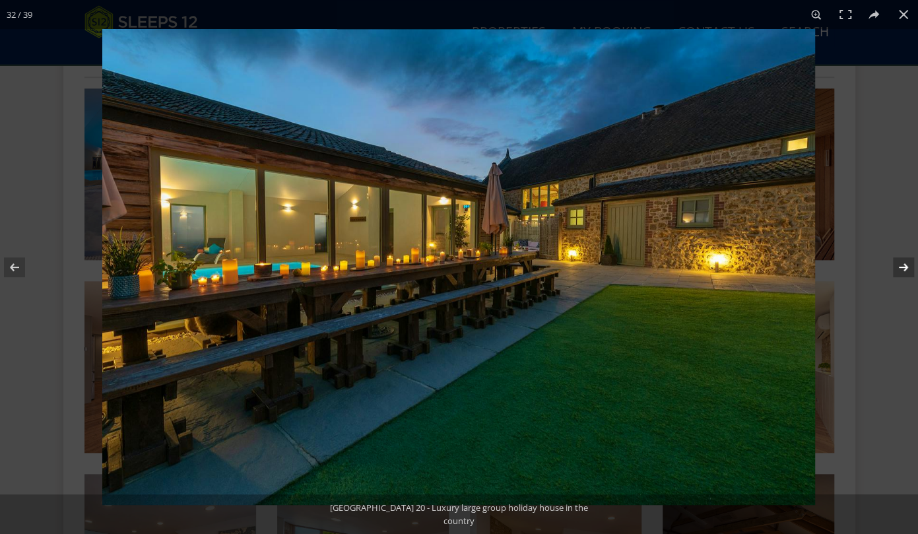
click at [905, 265] on button at bounding box center [894, 267] width 46 height 66
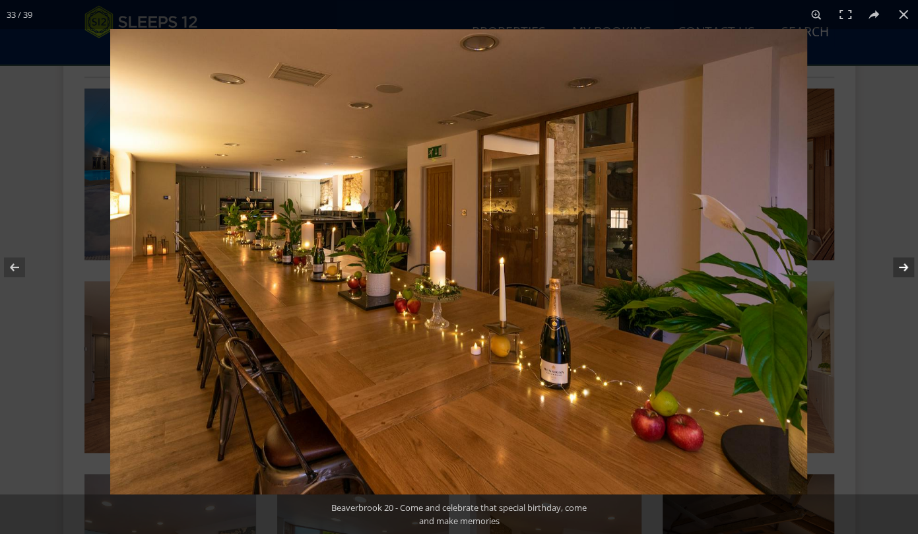
click at [905, 265] on button at bounding box center [894, 267] width 46 height 66
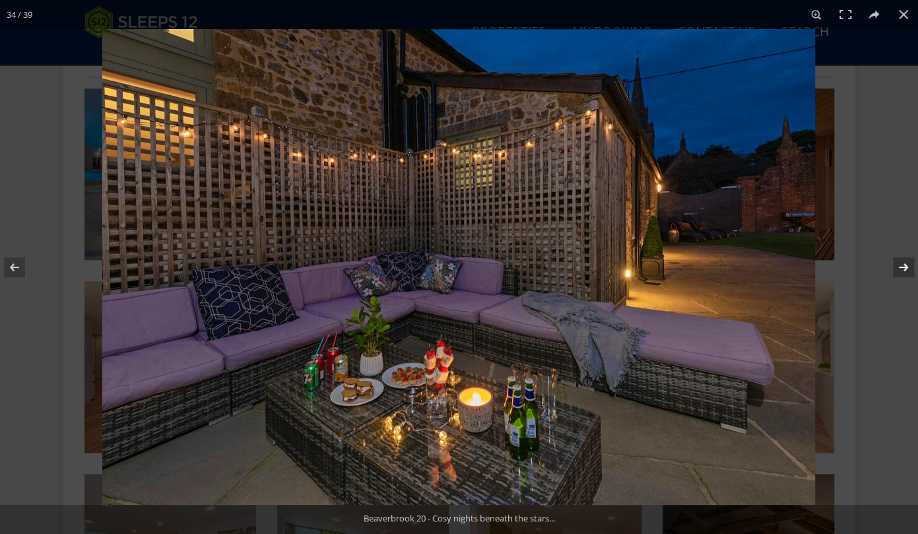
click at [905, 265] on button at bounding box center [894, 267] width 46 height 66
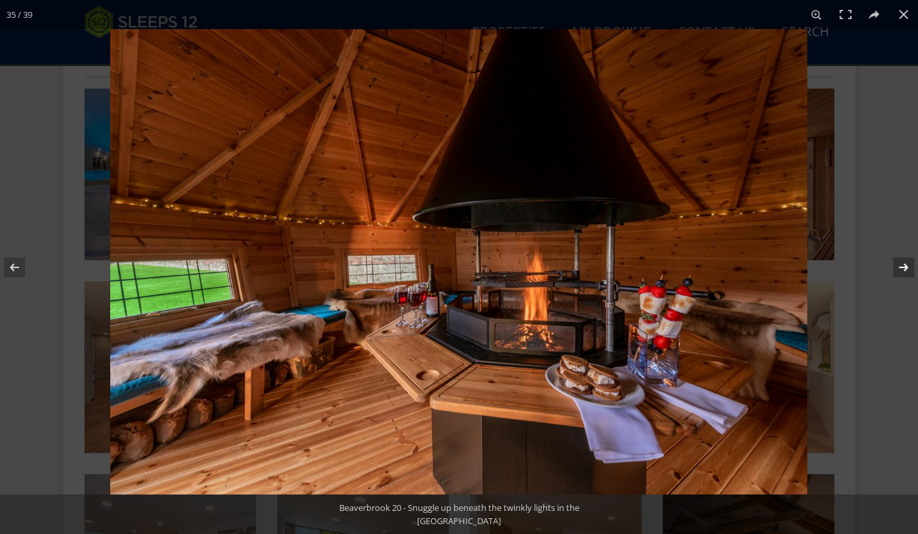
click at [905, 265] on button at bounding box center [894, 267] width 46 height 66
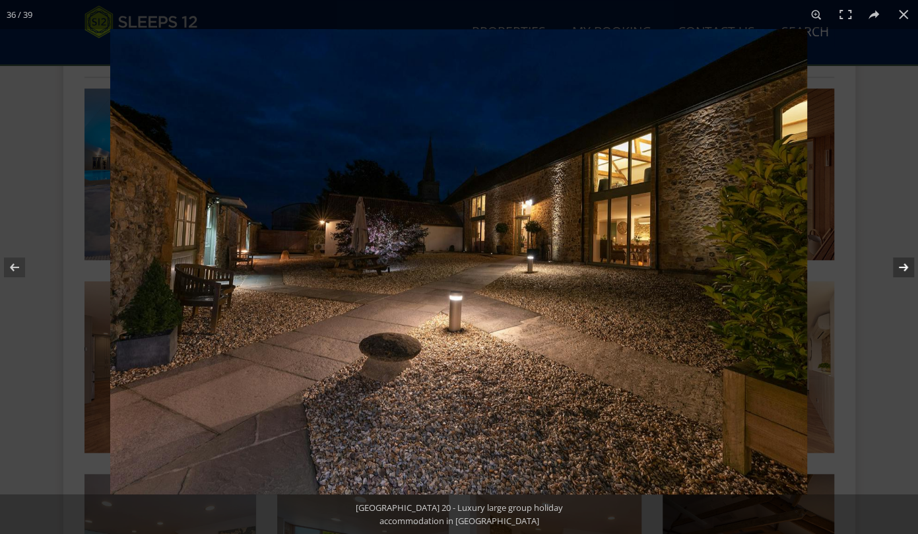
click at [905, 265] on button at bounding box center [894, 267] width 46 height 66
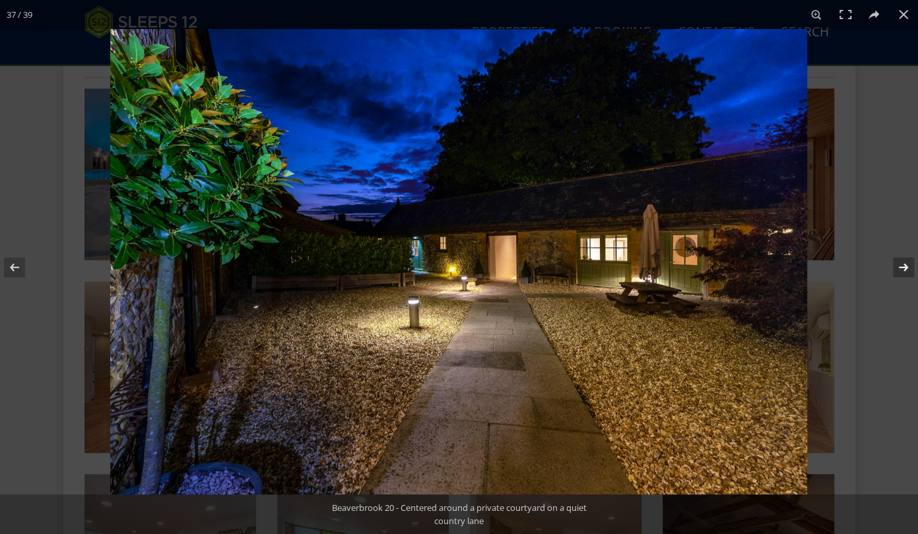
click at [905, 265] on button at bounding box center [894, 267] width 46 height 66
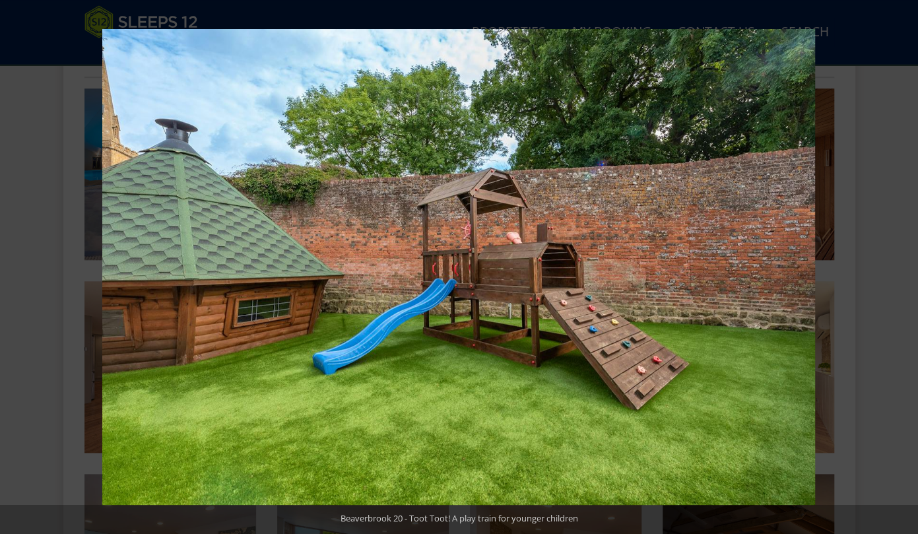
click at [905, 265] on button at bounding box center [894, 267] width 46 height 66
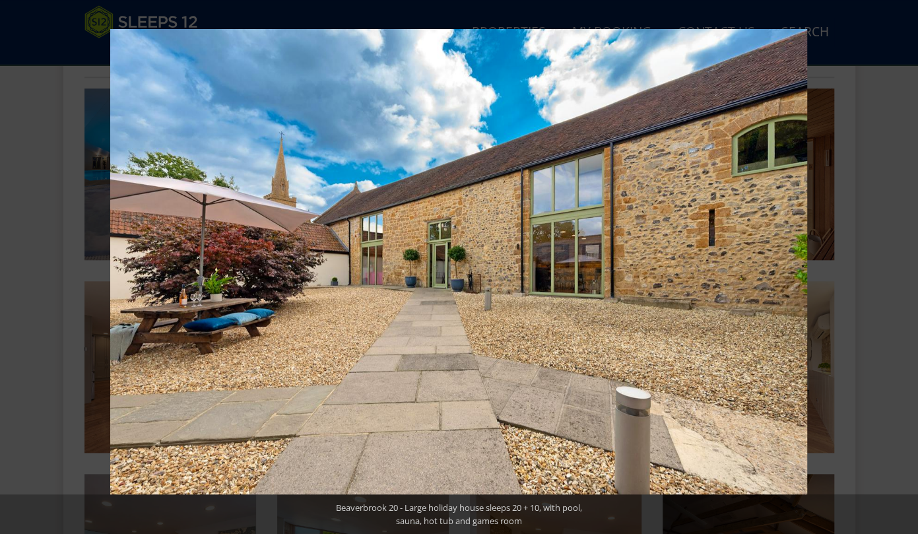
click at [905, 265] on button at bounding box center [894, 267] width 46 height 66
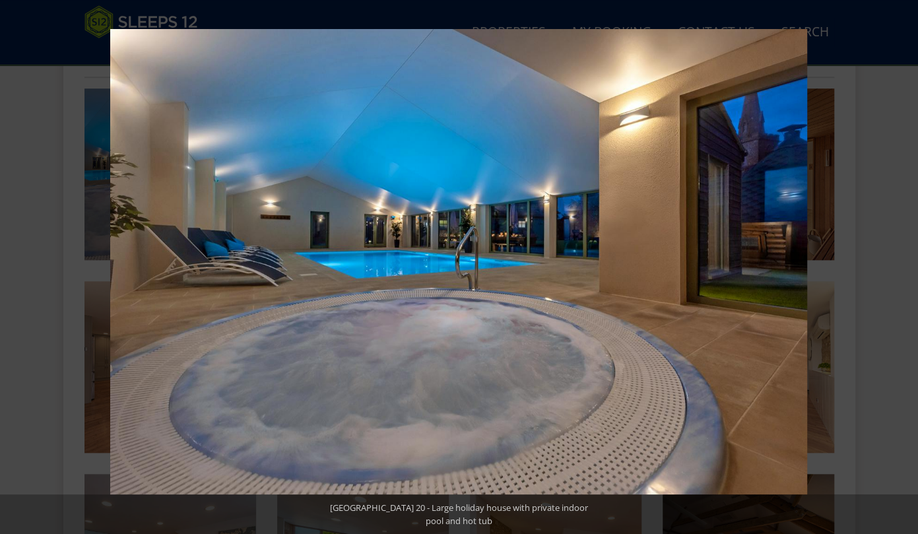
click at [905, 265] on button at bounding box center [894, 267] width 46 height 66
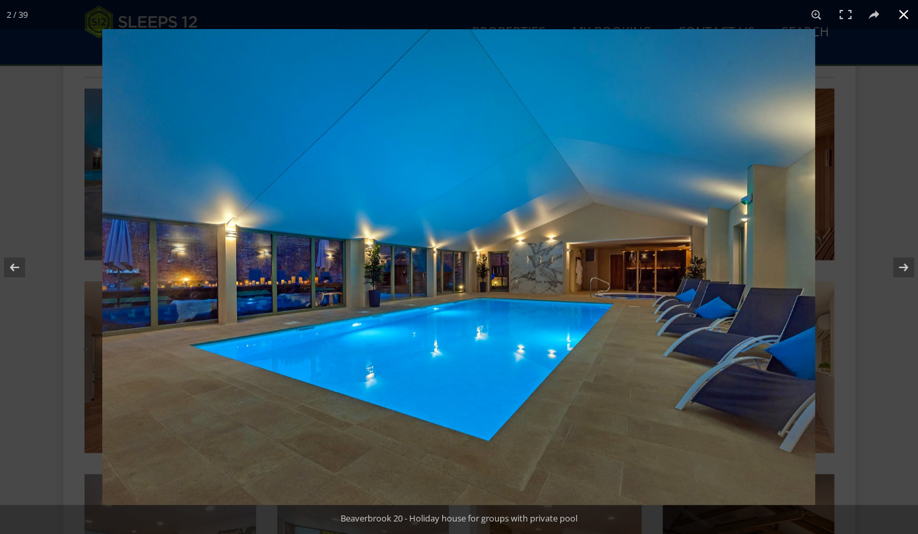
click at [905, 19] on button at bounding box center [903, 14] width 29 height 29
